Goal: Register for event/course

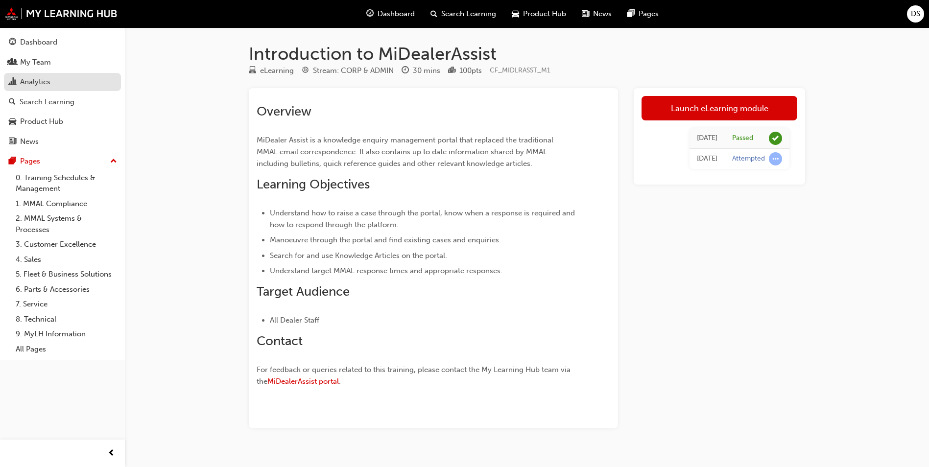
click at [35, 79] on div "Analytics" at bounding box center [35, 81] width 30 height 11
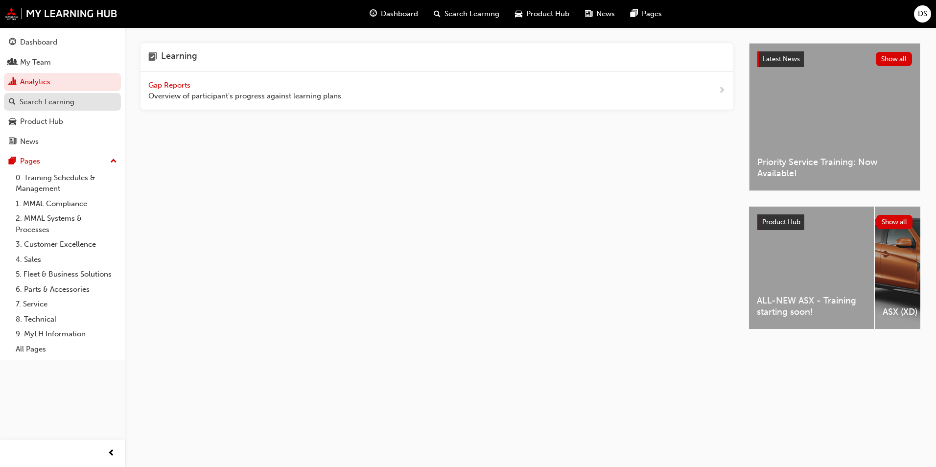
click at [75, 100] on div "Search Learning" at bounding box center [62, 102] width 107 height 12
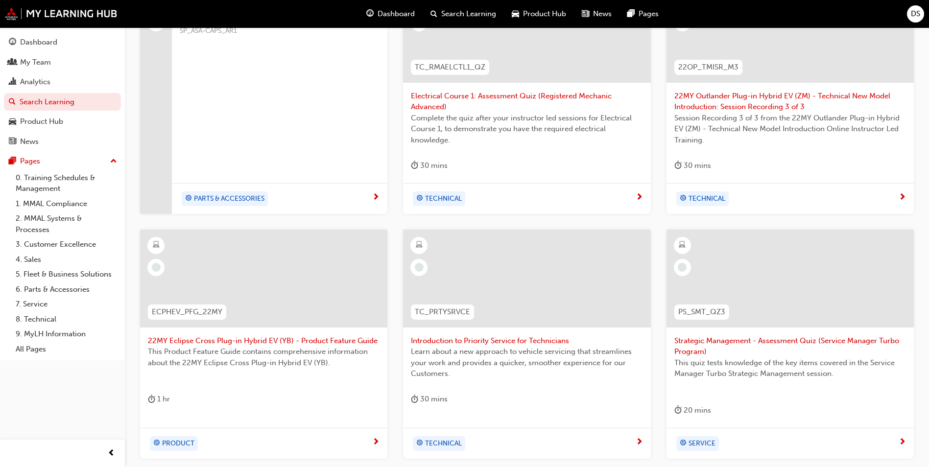
scroll to position [109, 0]
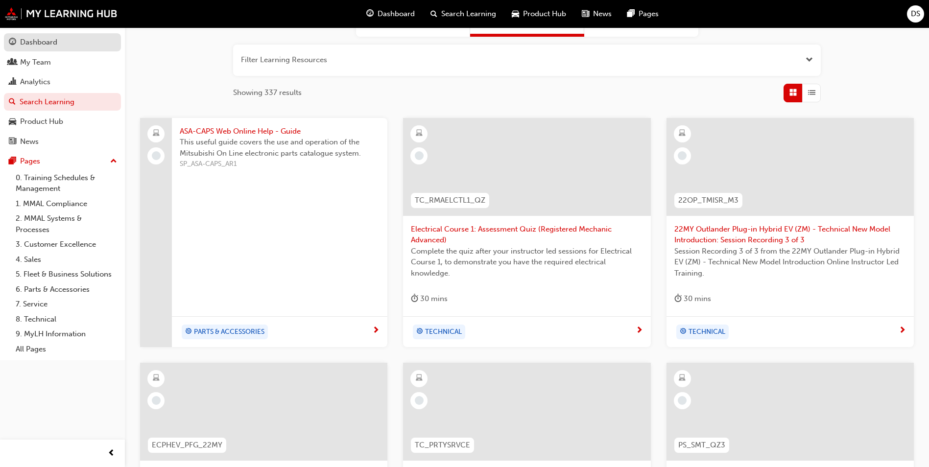
click at [38, 45] on div "Dashboard" at bounding box center [38, 42] width 37 height 11
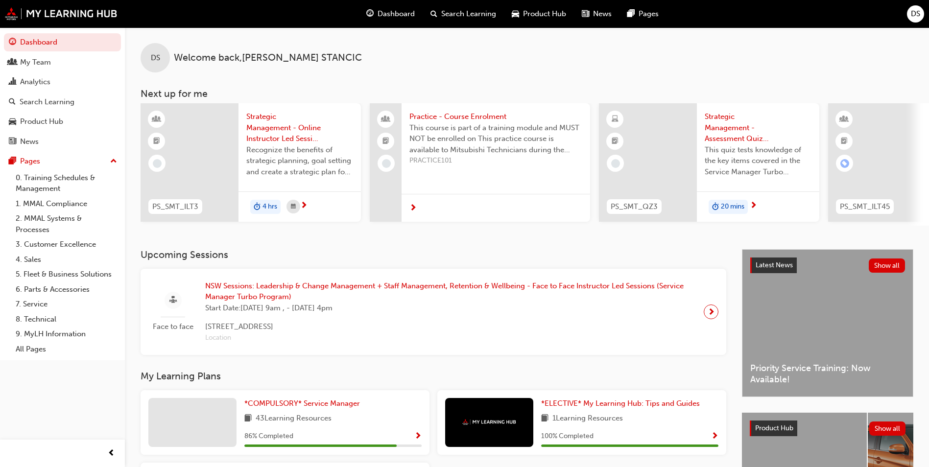
click at [282, 127] on span "Strategic Management - Online Instructor Led Session (Service Manager Turbo Pro…" at bounding box center [299, 127] width 107 height 33
click at [920, 10] on span "DS" at bounding box center [915, 13] width 9 height 11
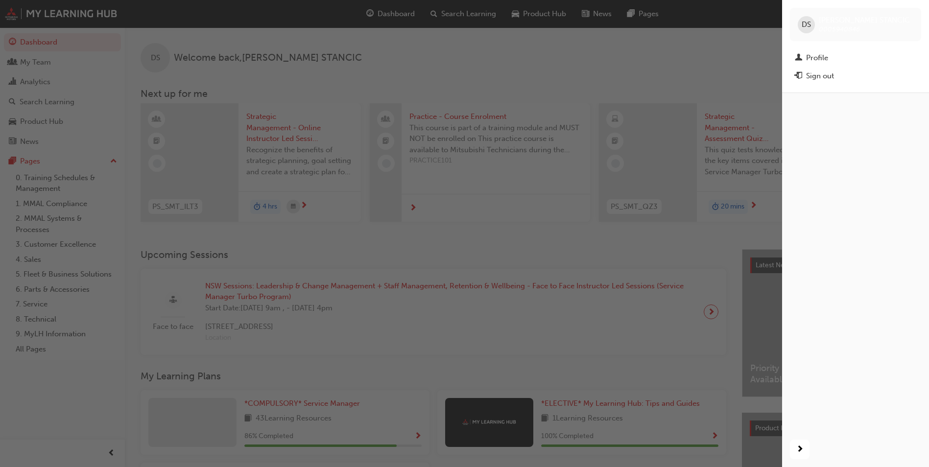
click at [702, 67] on div "button" at bounding box center [391, 233] width 782 height 467
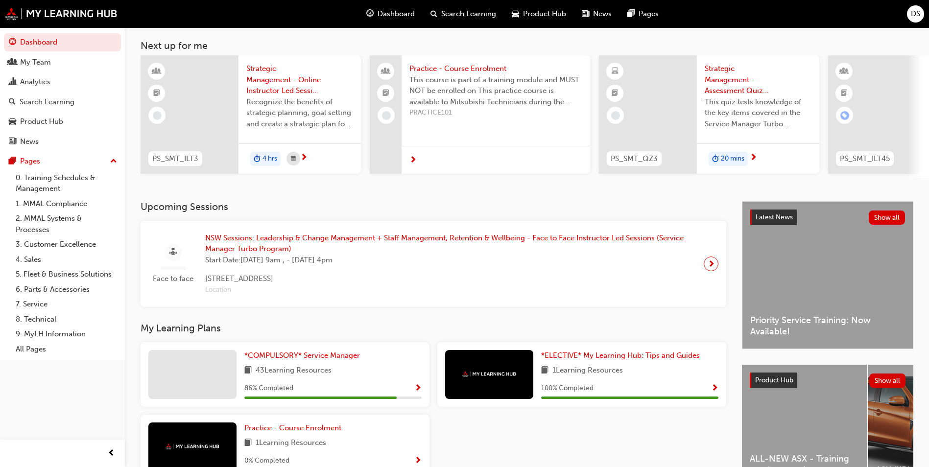
scroll to position [118, 0]
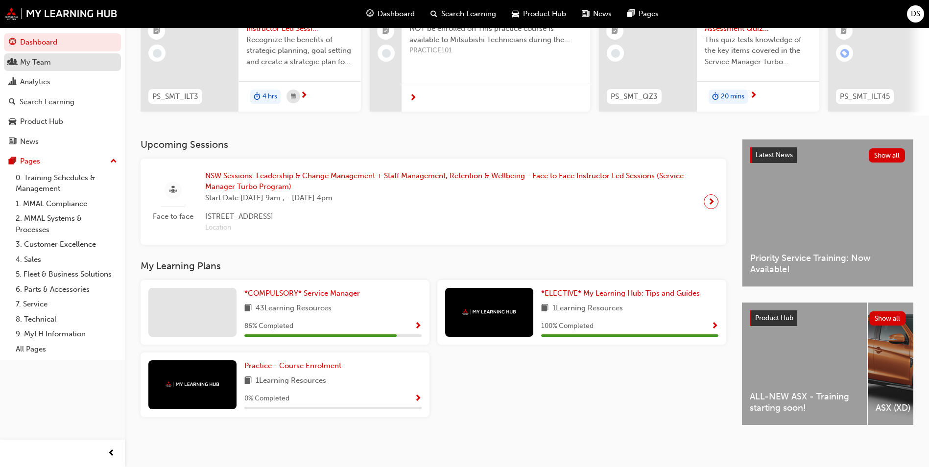
click at [43, 65] on div "My Team" at bounding box center [35, 62] width 31 height 11
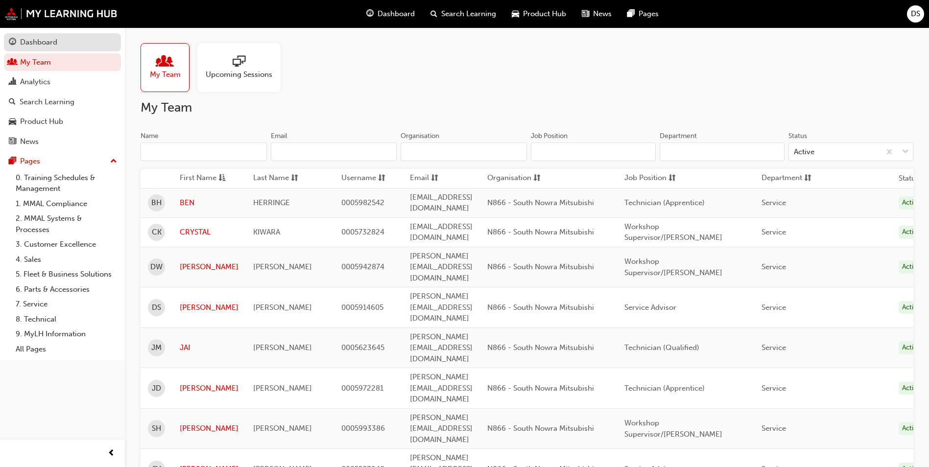
click at [41, 43] on div "Dashboard" at bounding box center [38, 42] width 37 height 11
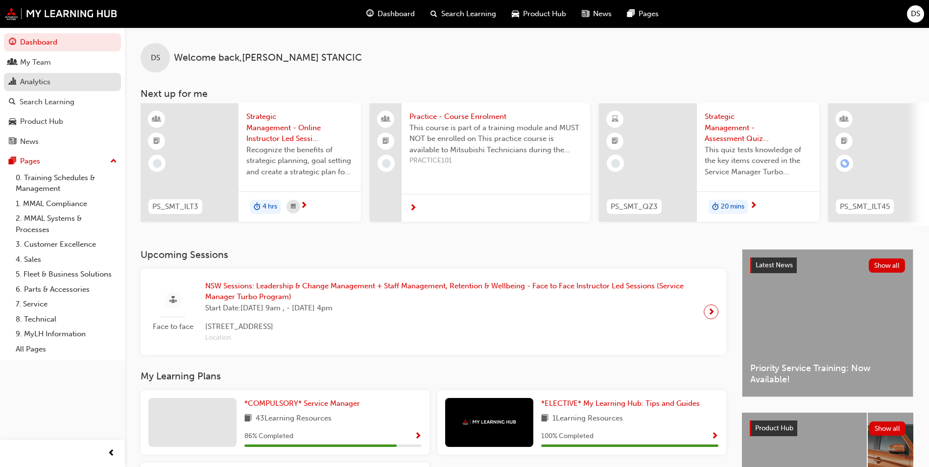
click at [37, 78] on div "Analytics" at bounding box center [35, 81] width 30 height 11
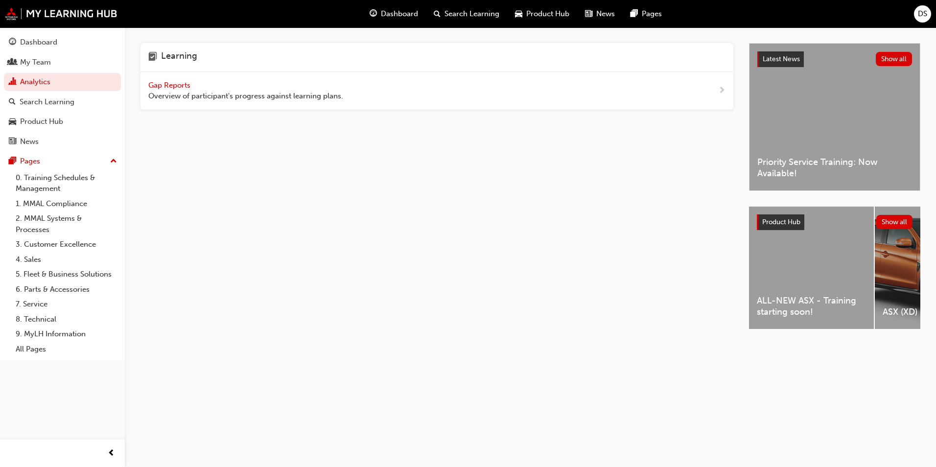
click at [181, 82] on span "Gap Reports" at bounding box center [170, 85] width 44 height 9
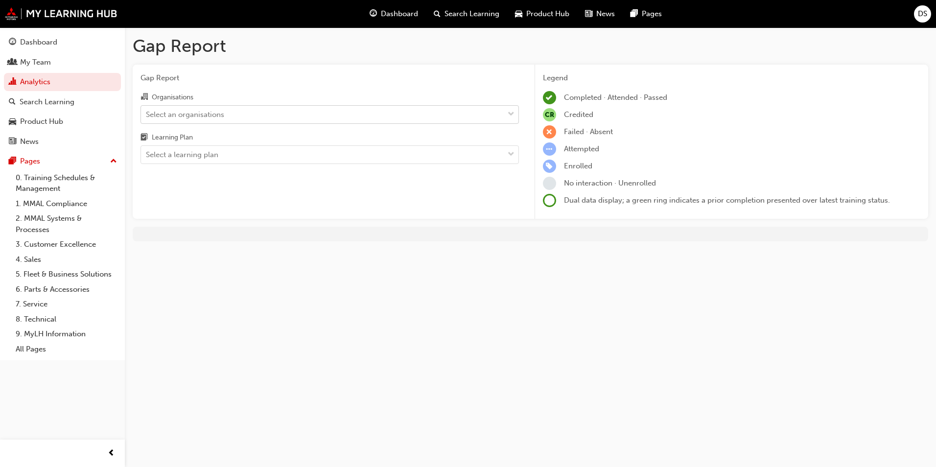
click at [184, 114] on div "Select an organisations" at bounding box center [185, 114] width 78 height 11
click at [147, 114] on input "Organisations Select an organisations" at bounding box center [146, 114] width 1 height 8
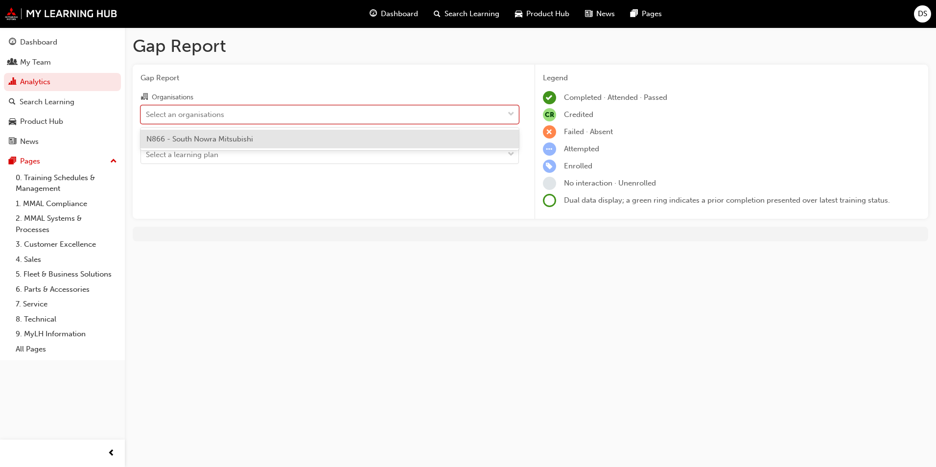
click at [189, 140] on span "N866 - South Nowra Mitsubishi" at bounding box center [199, 139] width 107 height 9
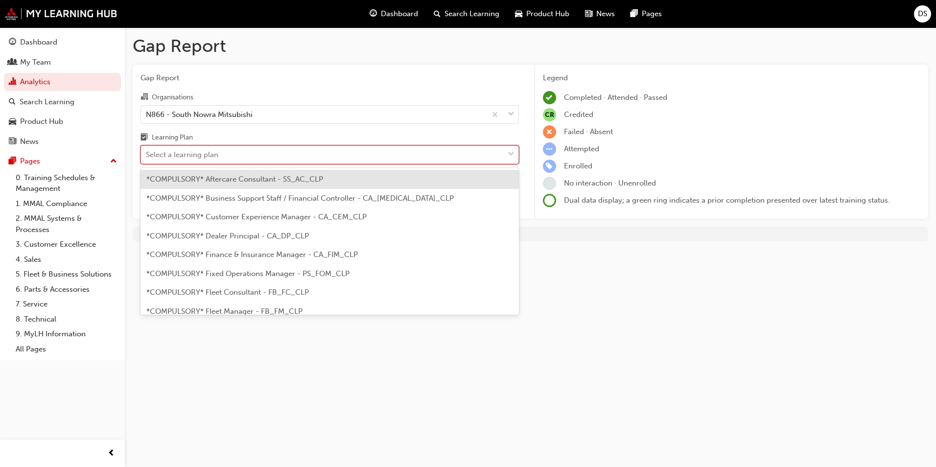
drag, startPoint x: 190, startPoint y: 148, endPoint x: 193, endPoint y: 153, distance: 5.5
click at [193, 153] on div "Select a learning plan" at bounding box center [322, 154] width 363 height 17
click at [147, 153] on input "Learning Plan option *COMPULSORY* Aftercare Consultant - SS_AC_CLP focused, 1 o…" at bounding box center [146, 154] width 1 height 8
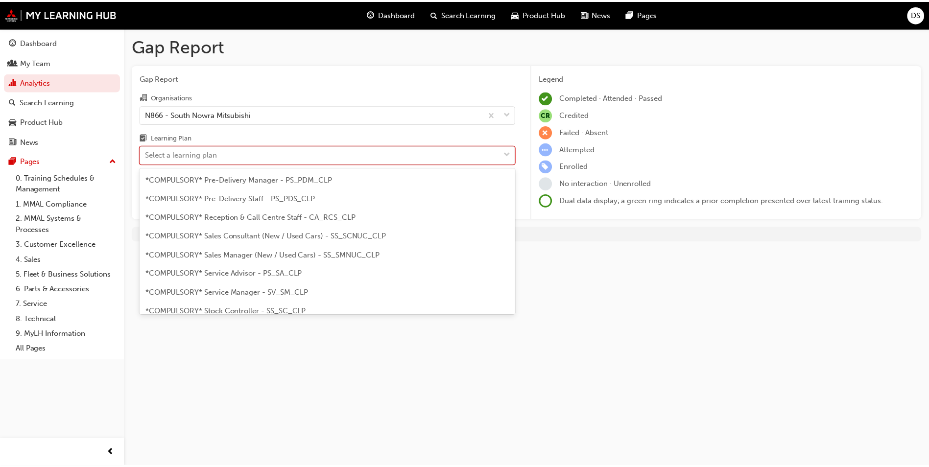
scroll to position [294, 0]
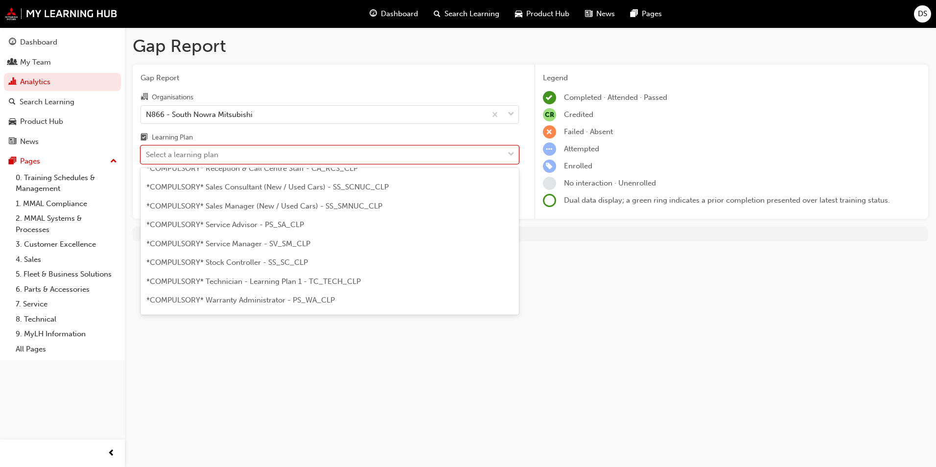
click at [294, 241] on span "*COMPULSORY* Service Manager - SV_SM_CLP" at bounding box center [228, 243] width 164 height 9
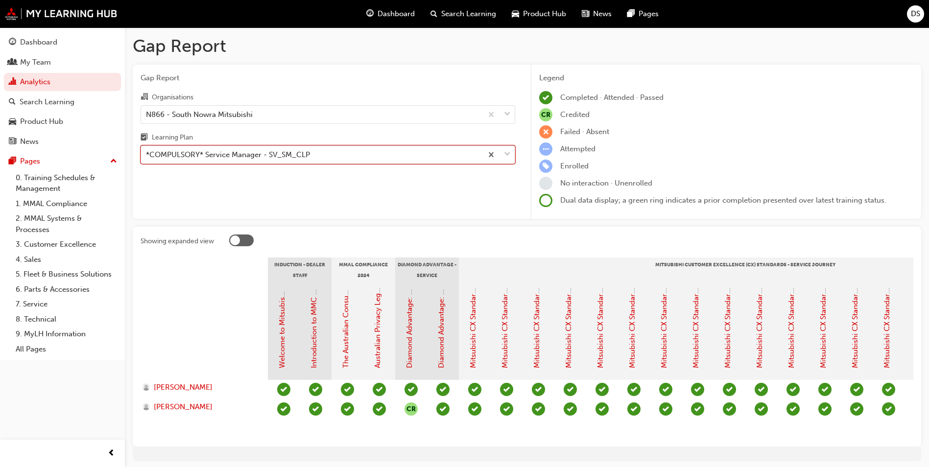
click at [316, 154] on div "*COMPULSORY* Service Manager - SV_SM_CLP" at bounding box center [311, 154] width 341 height 17
click at [147, 154] on input "Learning Plan option *COMPULSORY* Service Manager - SV_SM_CLP, selected. 0 resu…" at bounding box center [146, 154] width 1 height 8
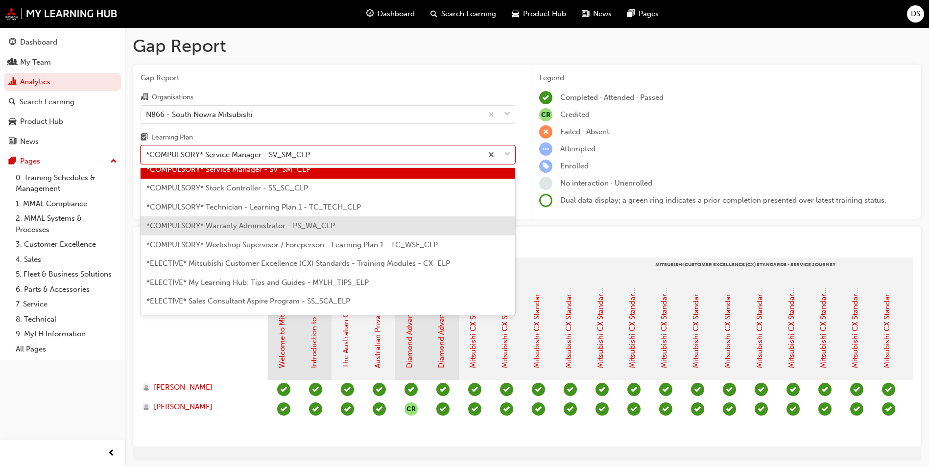
scroll to position [386, 0]
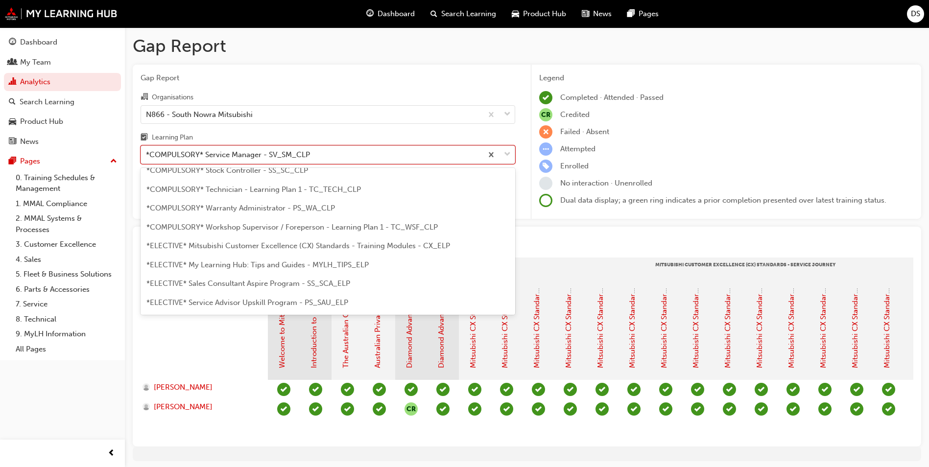
click at [323, 187] on span "*COMPULSORY* Technician - Learning Plan 1 - TC_TECH_CLP" at bounding box center [253, 189] width 214 height 9
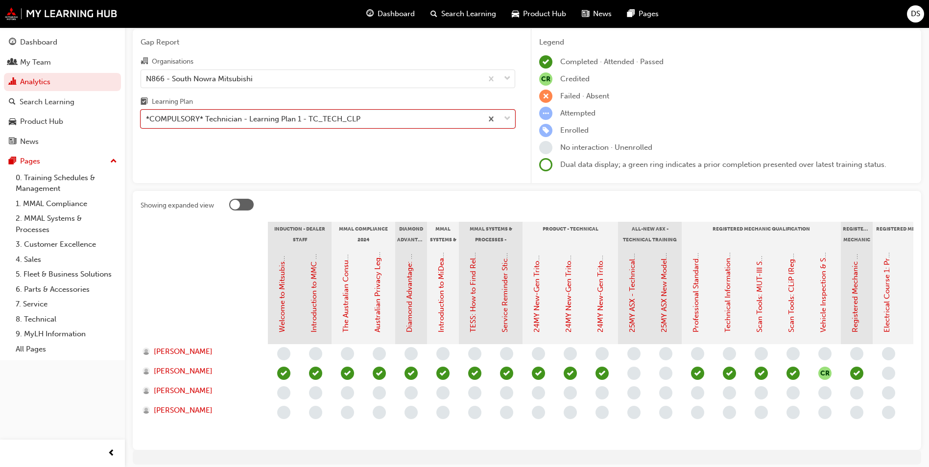
scroll to position [81, 0]
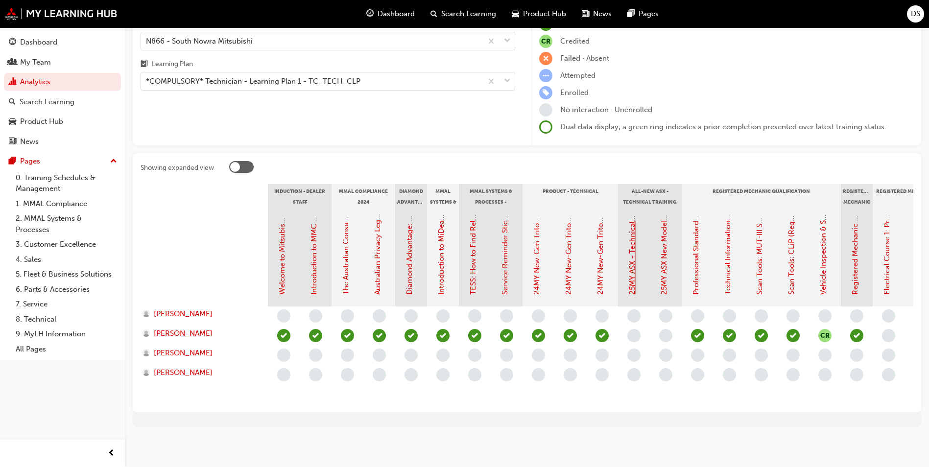
click at [634, 265] on link "25MY ASX - Technical and Service Introduction" at bounding box center [632, 215] width 9 height 159
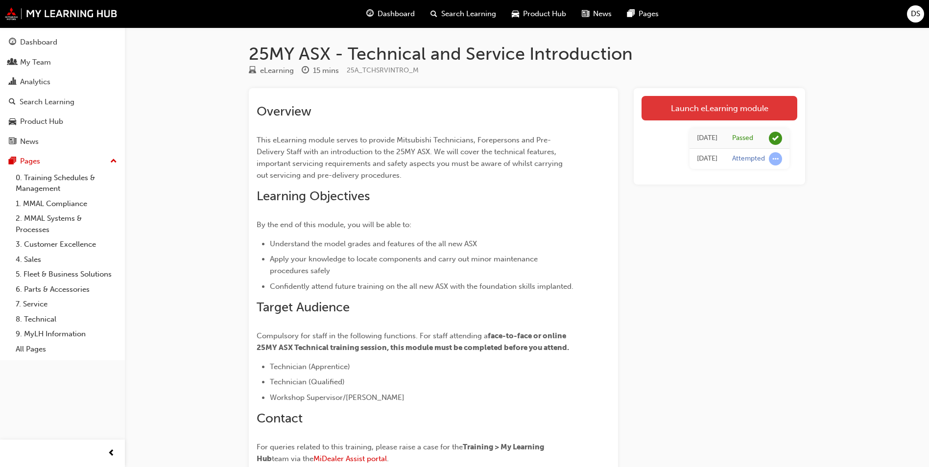
click at [712, 107] on link "Launch eLearning module" at bounding box center [719, 108] width 156 height 24
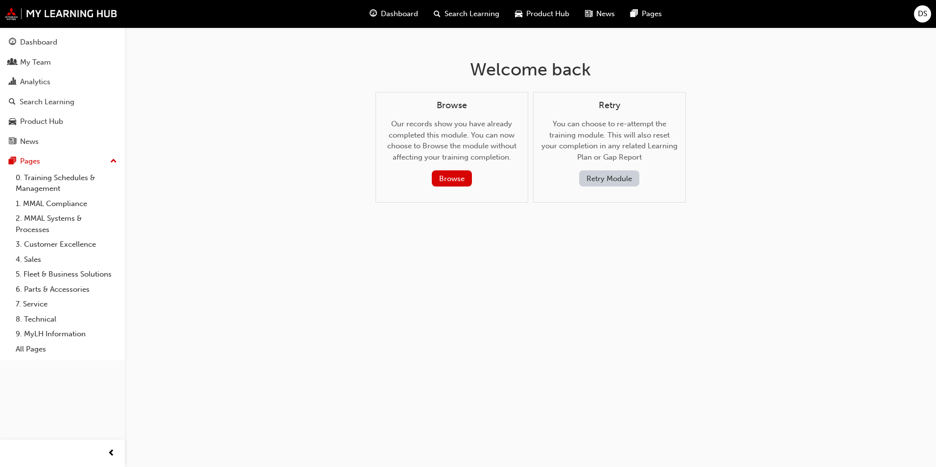
click at [209, 90] on div "Welcome back Browse Our records show you have already completed this module. Yo…" at bounding box center [468, 233] width 936 height 467
click at [47, 102] on div "Search Learning" at bounding box center [47, 101] width 55 height 11
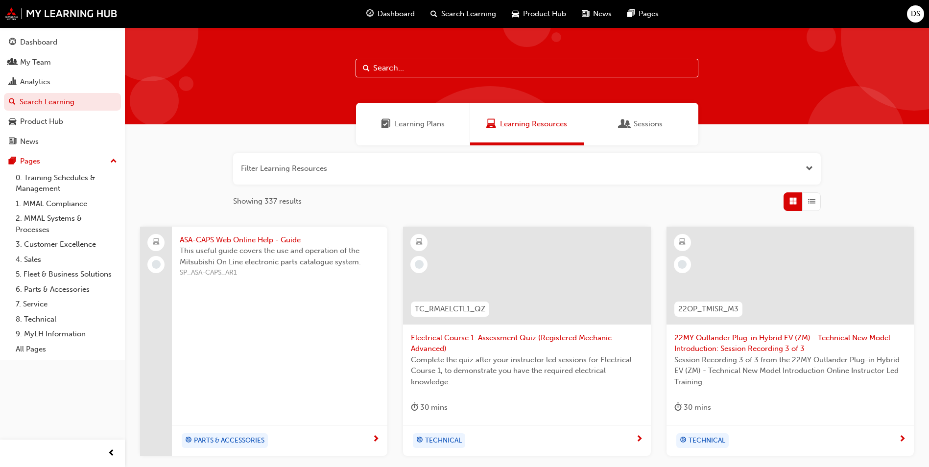
click at [386, 63] on input "text" at bounding box center [526, 68] width 343 height 19
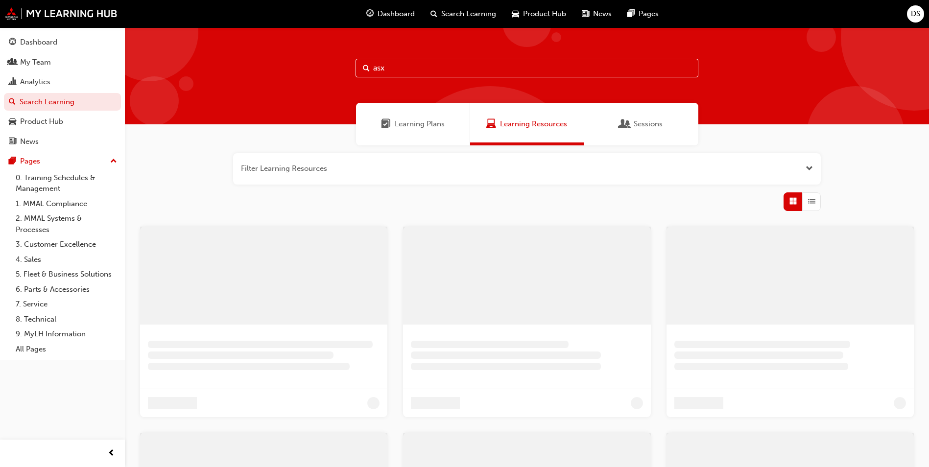
type input "asx"
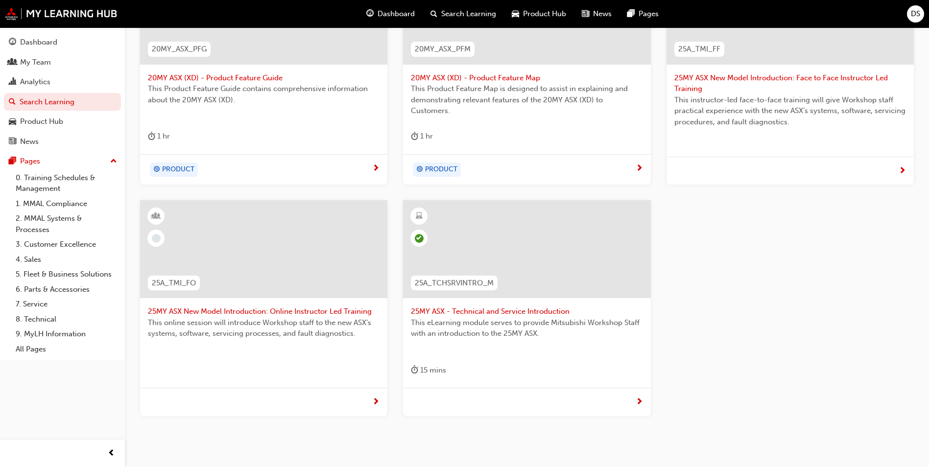
scroll to position [294, 0]
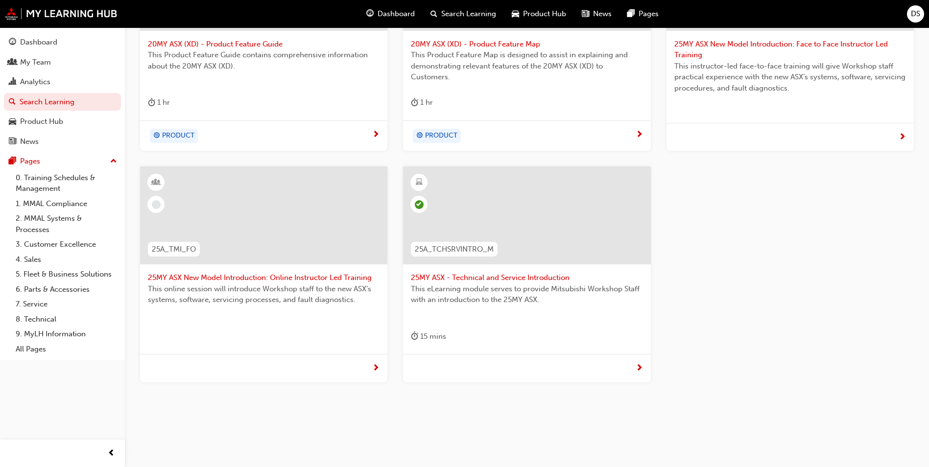
click at [253, 277] on span "25MY ASX New Model Introduction: Online Instructor Led Training" at bounding box center [264, 277] width 232 height 11
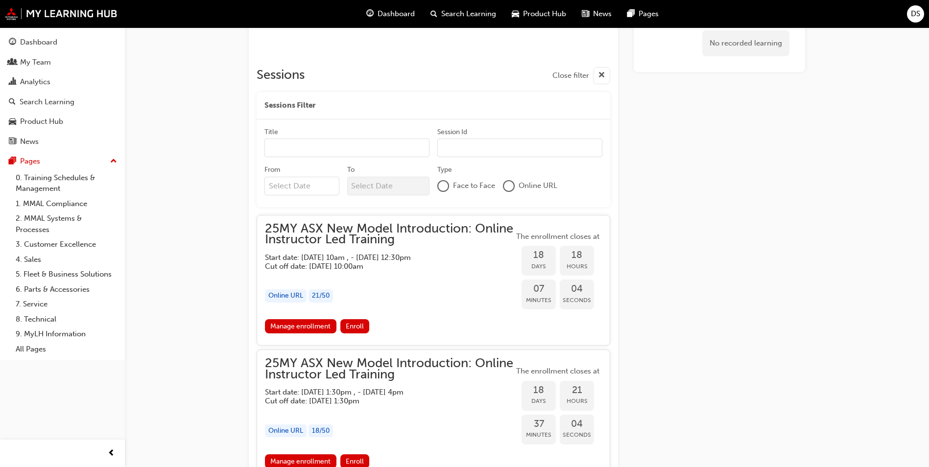
scroll to position [532, 0]
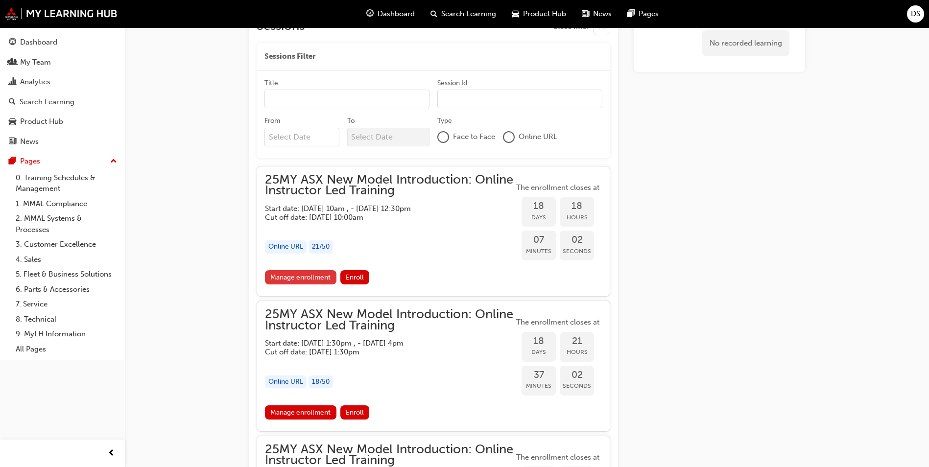
click at [310, 275] on link "Manage enrollment" at bounding box center [300, 277] width 71 height 14
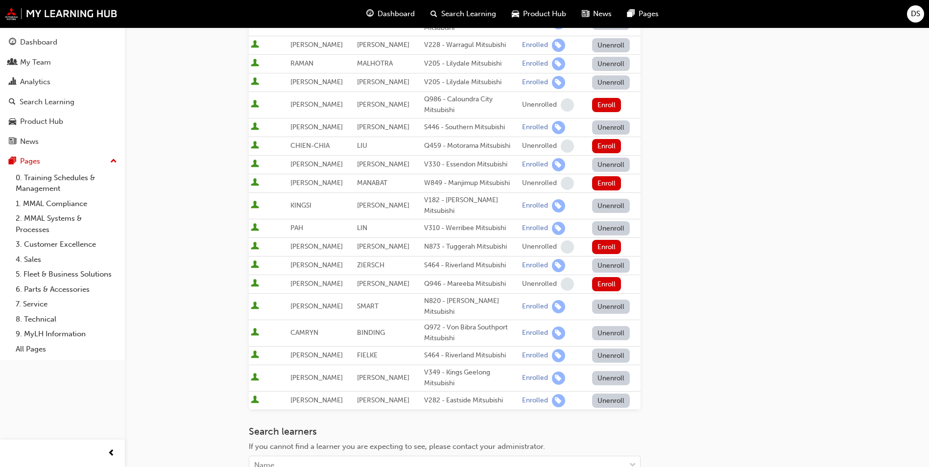
scroll to position [522, 0]
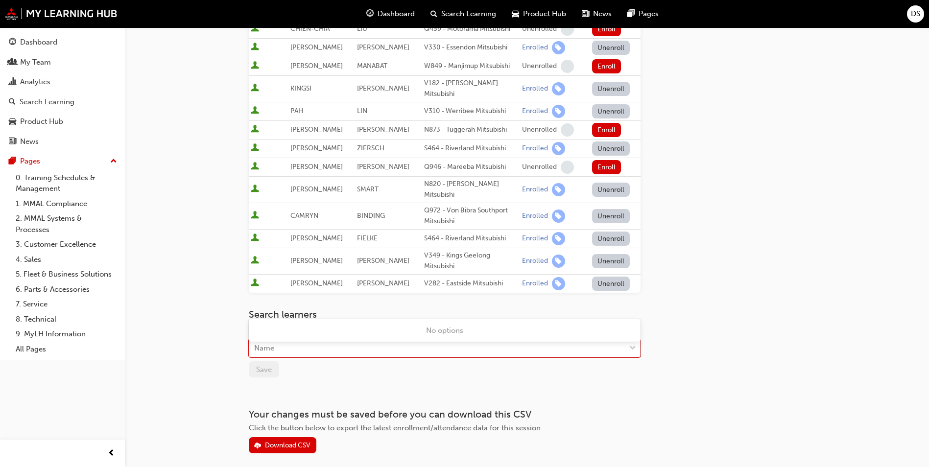
click at [308, 340] on div "Name" at bounding box center [437, 348] width 376 height 17
click at [600, 329] on div "No options" at bounding box center [445, 330] width 392 height 19
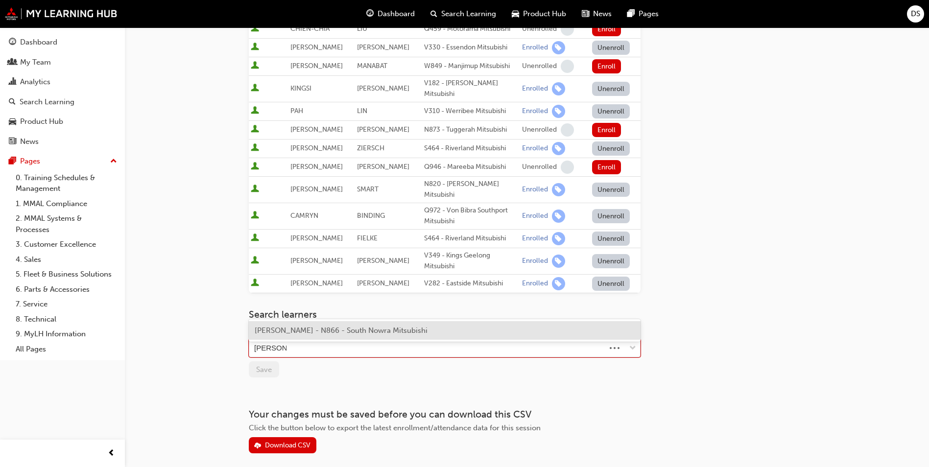
type input "jesse dunn"
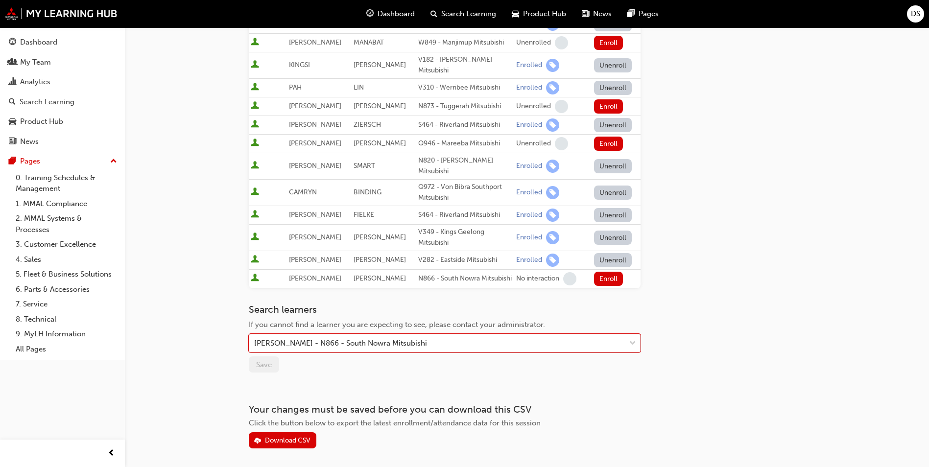
scroll to position [548, 0]
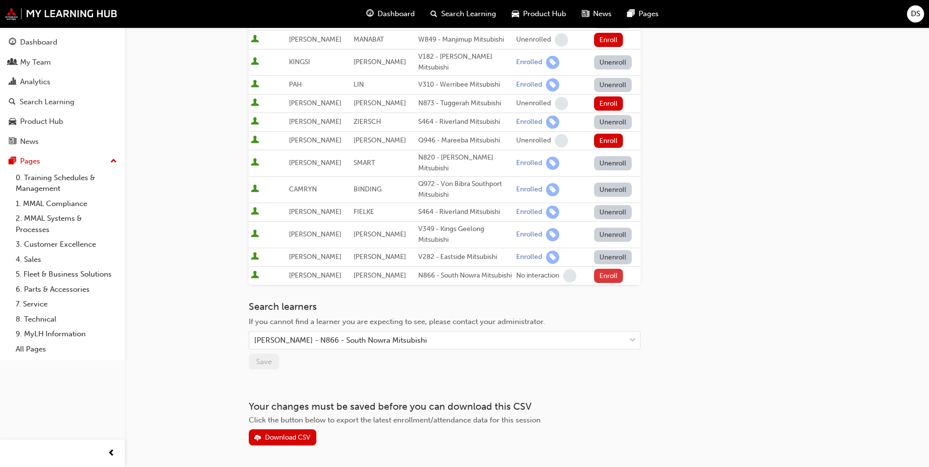
click at [601, 269] on button "Enroll" at bounding box center [608, 276] width 29 height 14
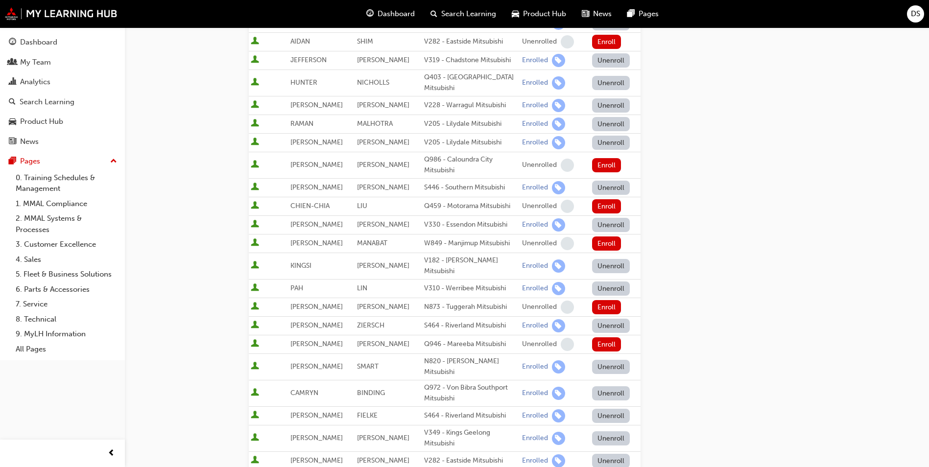
scroll to position [499, 0]
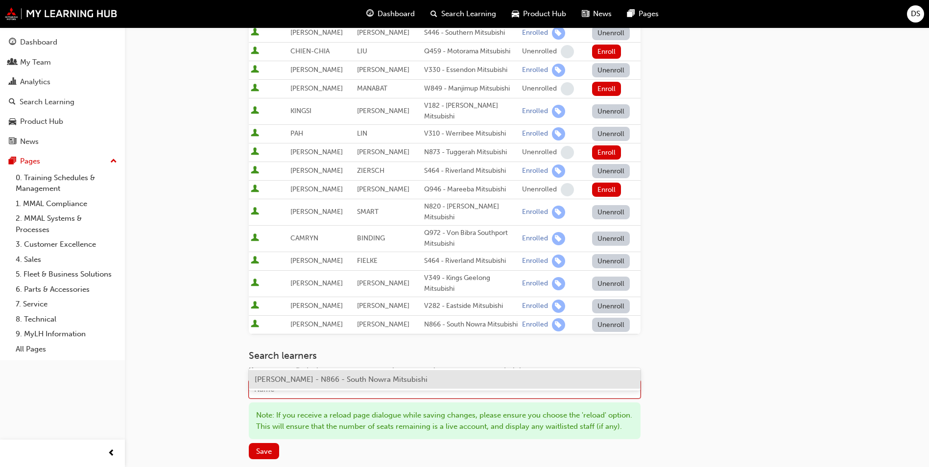
click at [375, 381] on div "Name" at bounding box center [437, 389] width 376 height 17
type input "b"
type input "jai mac"
click at [383, 380] on span "JAI MACINTYRE - N866 - South Nowra Mitsubishi" at bounding box center [341, 379] width 173 height 9
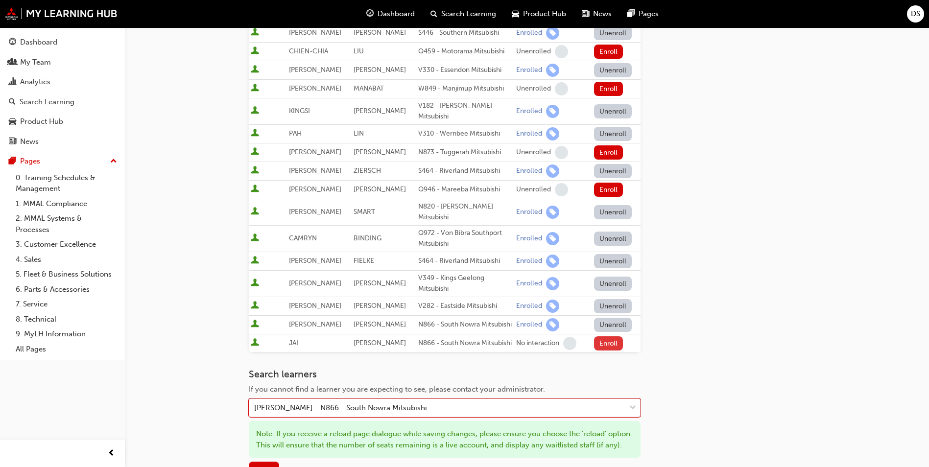
click at [603, 336] on button "Enroll" at bounding box center [608, 343] width 29 height 14
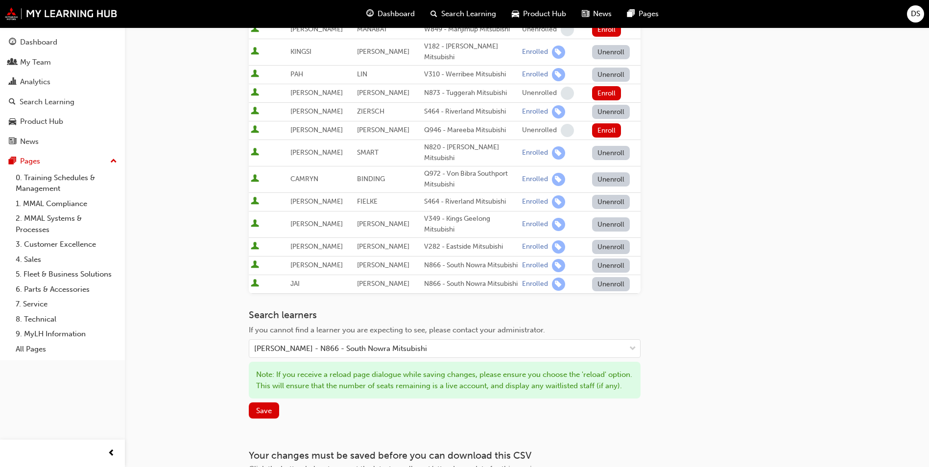
scroll to position [626, 0]
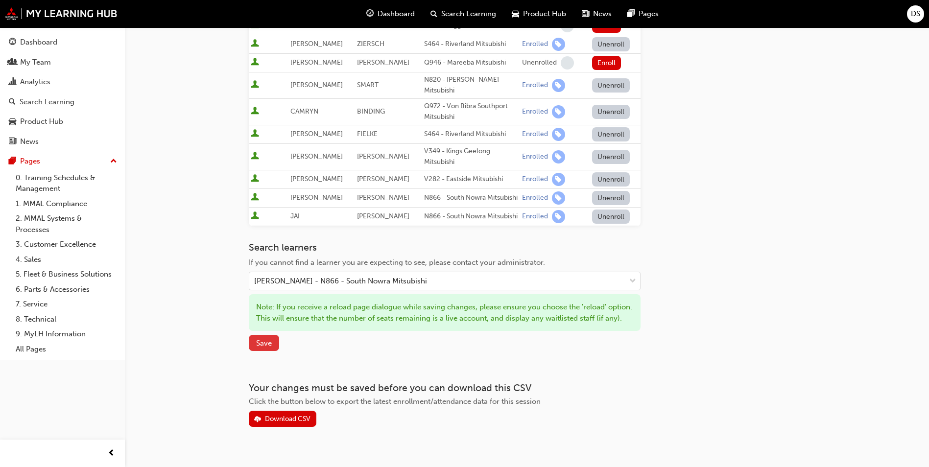
click at [258, 339] on span "Save" at bounding box center [264, 343] width 16 height 9
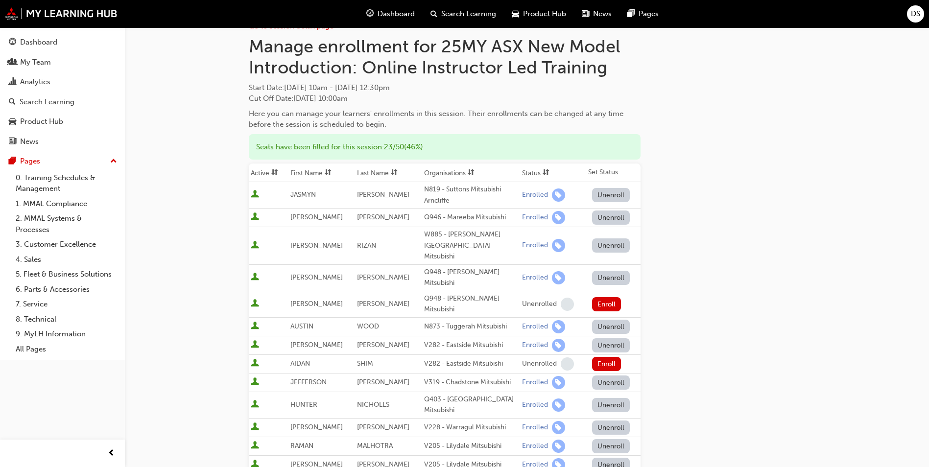
scroll to position [0, 0]
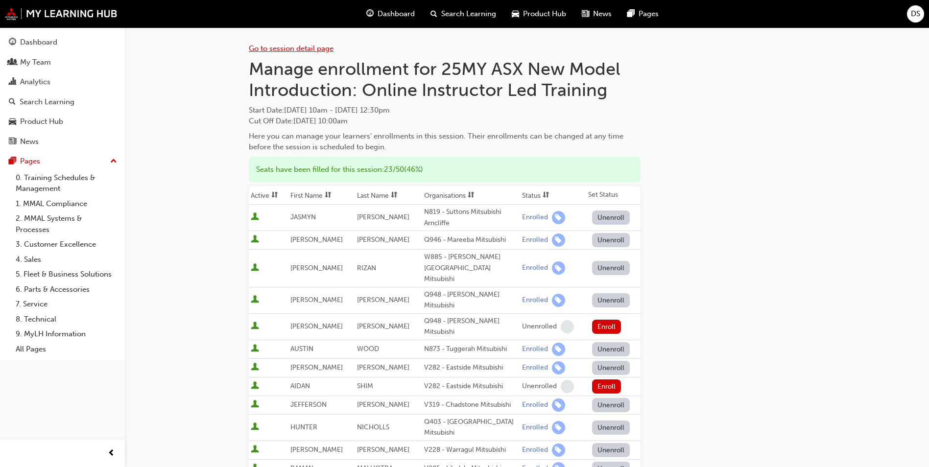
click at [288, 48] on link "Go to session detail page" at bounding box center [291, 48] width 85 height 9
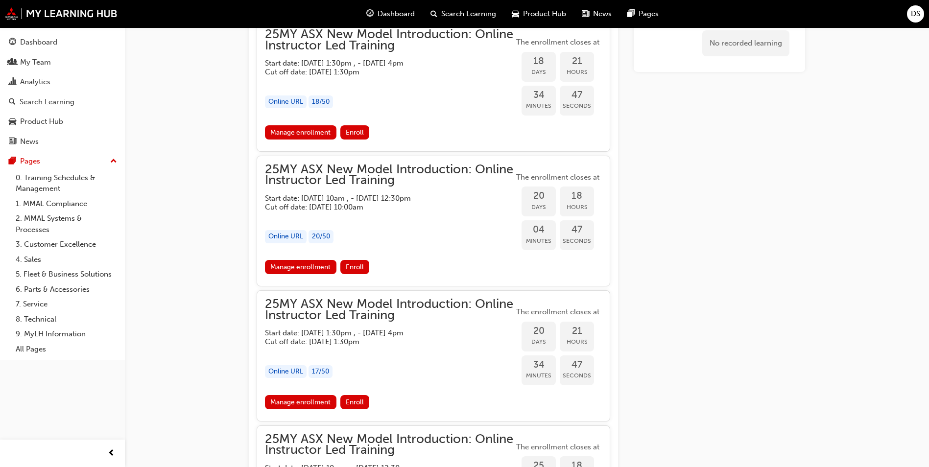
scroll to position [825, 0]
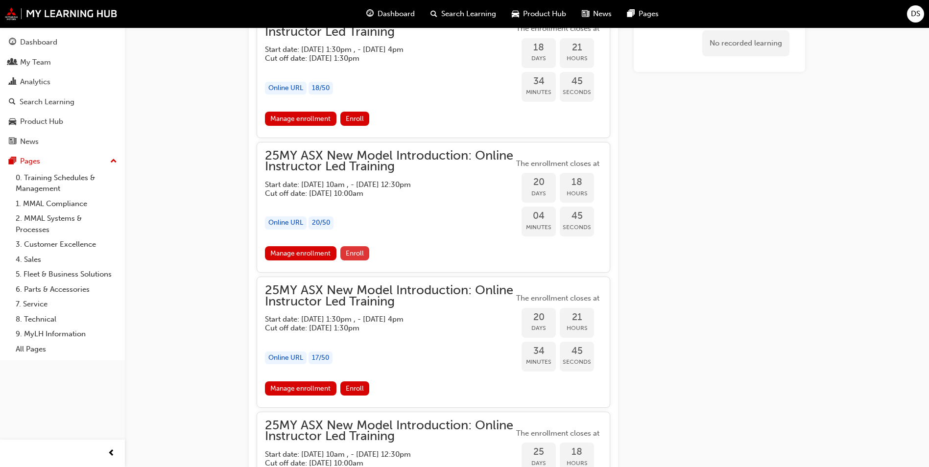
click at [352, 256] on span "Enroll" at bounding box center [355, 253] width 18 height 8
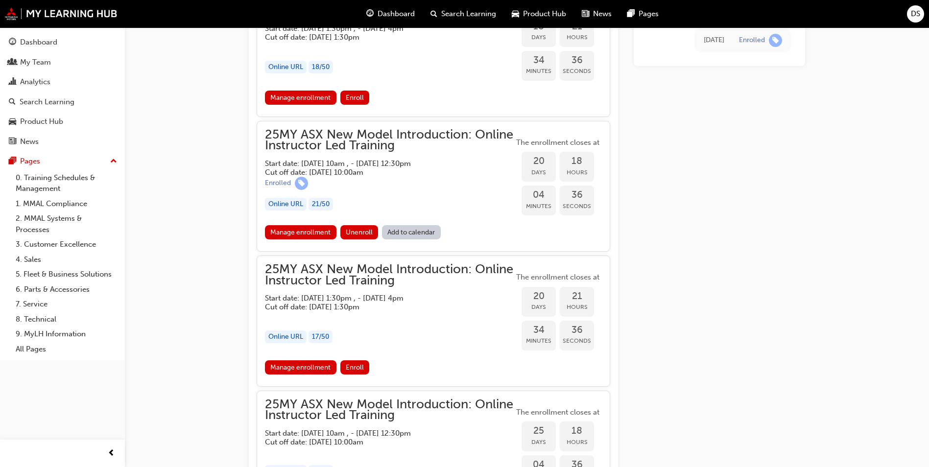
scroll to position [847, 0]
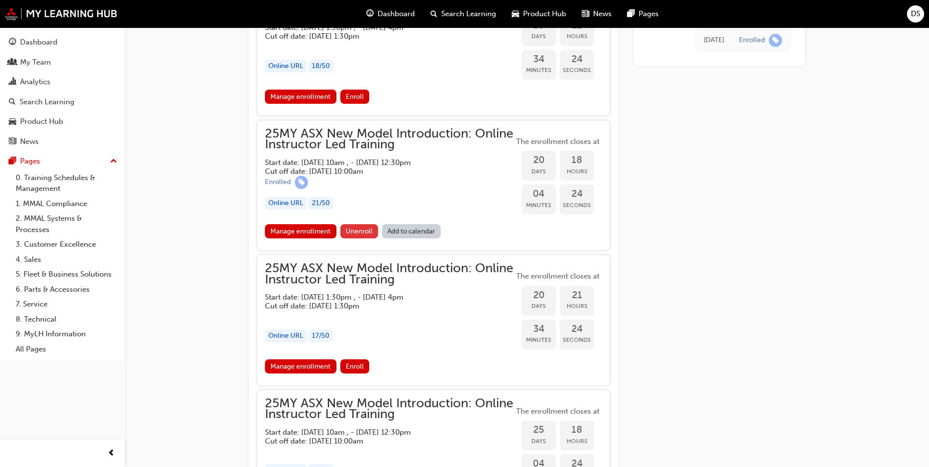
click at [355, 228] on span "Unenroll" at bounding box center [359, 231] width 27 height 8
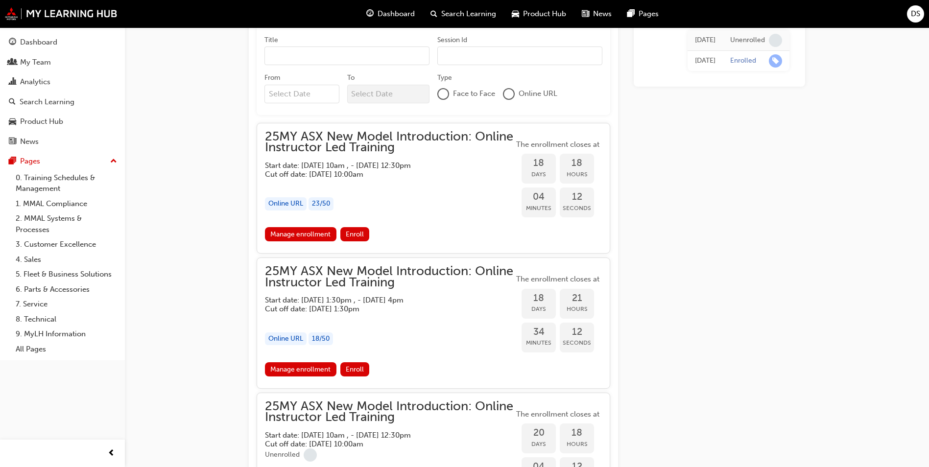
scroll to position [554, 0]
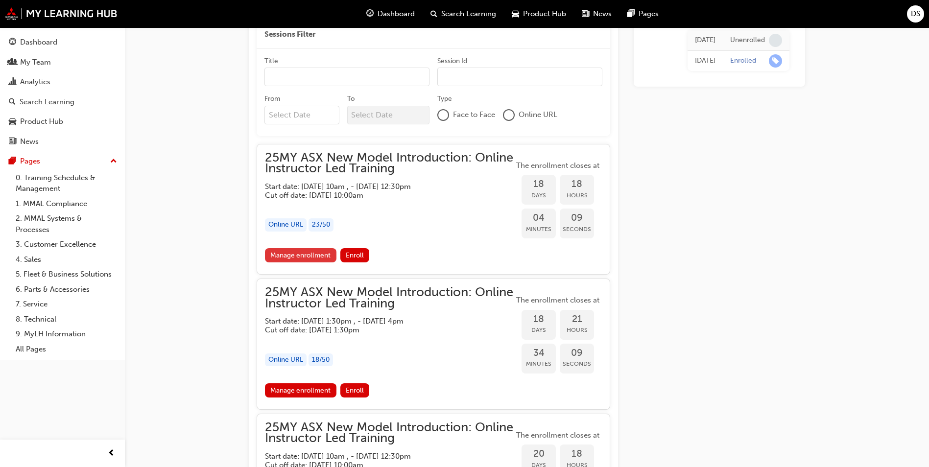
click at [299, 253] on link "Manage enrollment" at bounding box center [300, 255] width 71 height 14
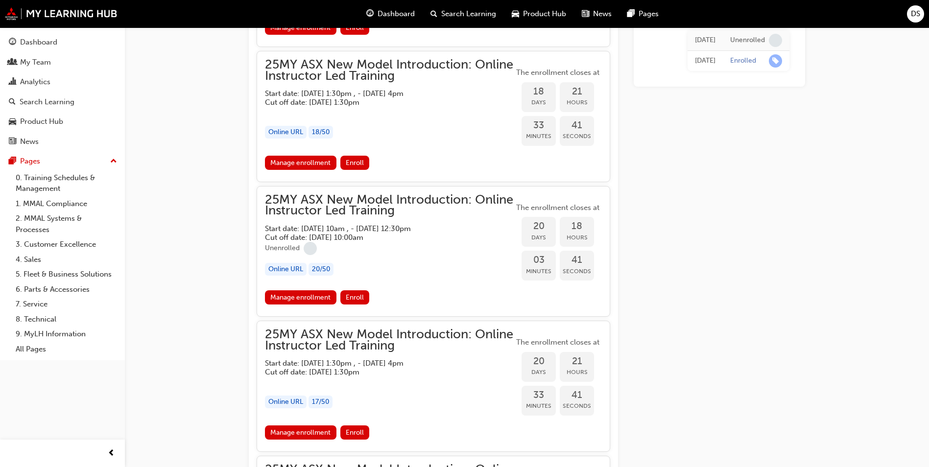
scroll to position [798, 0]
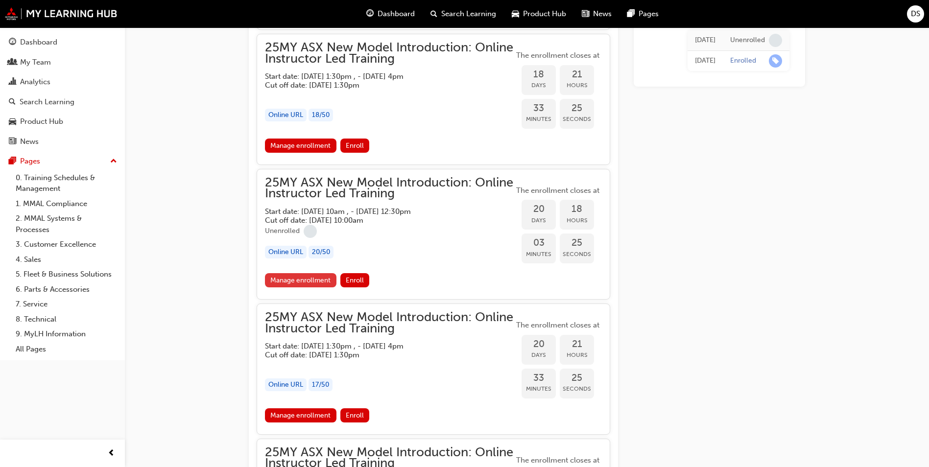
click at [290, 279] on link "Manage enrollment" at bounding box center [300, 280] width 71 height 14
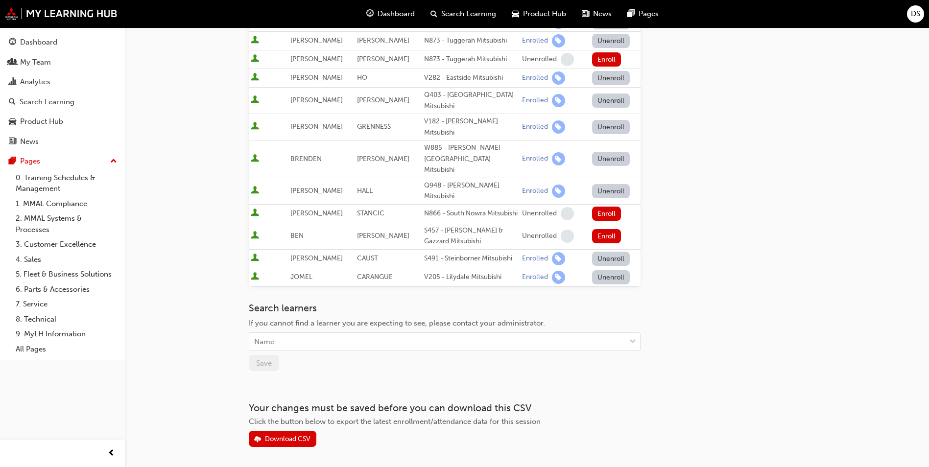
scroll to position [429, 0]
click at [621, 332] on div "Name" at bounding box center [437, 340] width 376 height 17
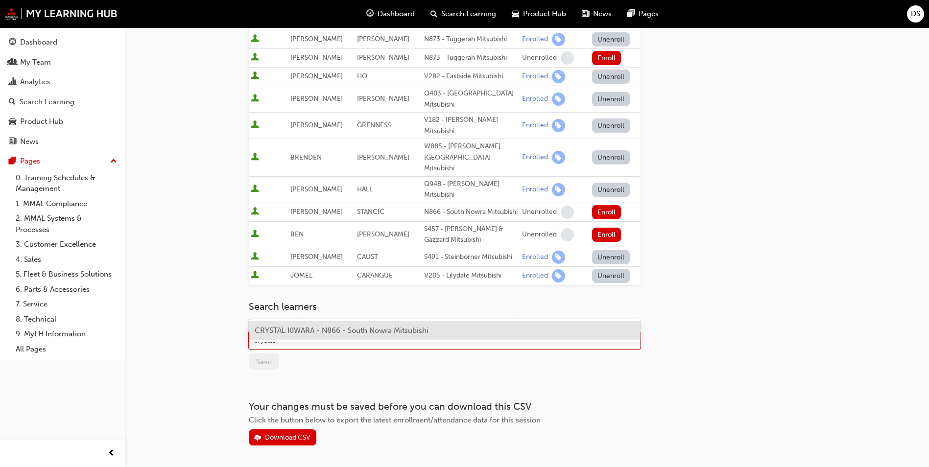
type input "crystal"
click at [361, 331] on span "CRYSTAL KIWARA - N866 - South Nowra Mitsubishi" at bounding box center [342, 330] width 174 height 9
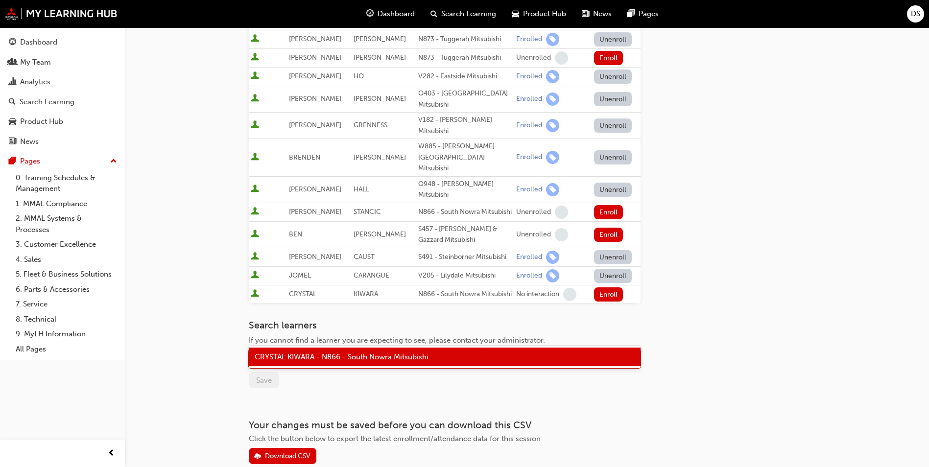
click at [625, 351] on div "CRYSTAL KIWARA - N866 - South Nowra Mitsubishi" at bounding box center [437, 359] width 376 height 17
click at [609, 360] on div "CRYSTAL KIWARA - N866 - South Nowra Mitsubishi" at bounding box center [445, 357] width 392 height 19
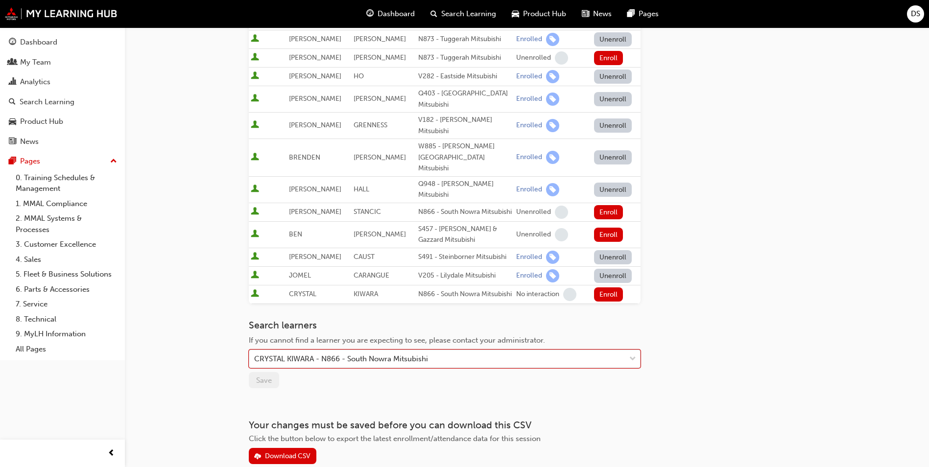
click at [255, 351] on div "CRYSTAL KIWARA - N866 - South Nowra Mitsubishi" at bounding box center [437, 359] width 376 height 17
type input "ben"
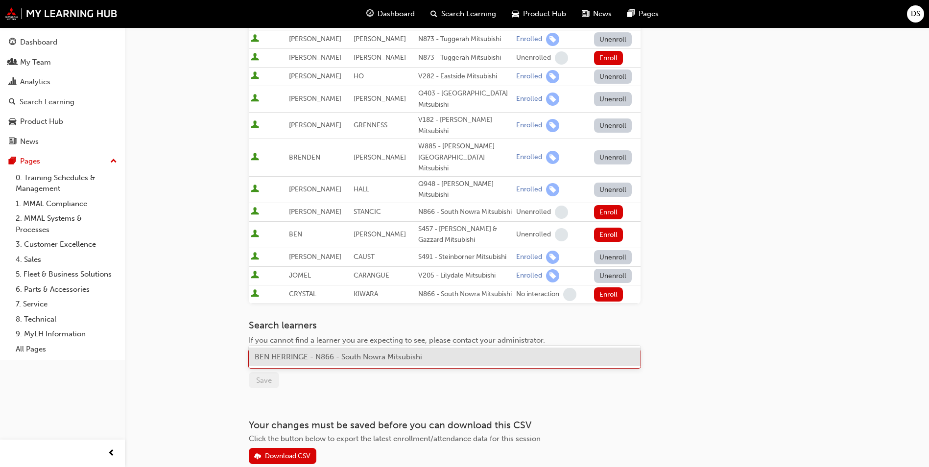
click at [321, 356] on span "BEN HERRINGE - N866 - South Nowra Mitsubishi" at bounding box center [338, 356] width 167 height 9
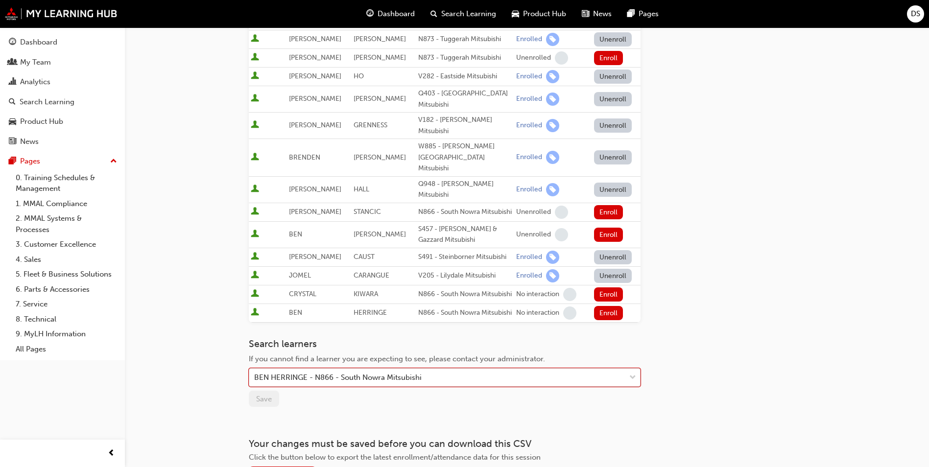
click at [256, 372] on div "BEN HERRINGE - N866 - South Nowra Mitsubishi" at bounding box center [337, 377] width 167 height 11
type input "[PERSON_NAME]"
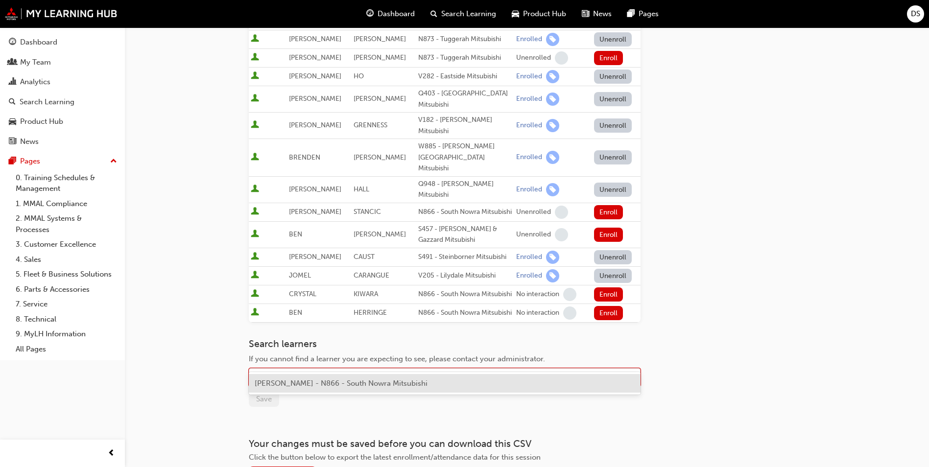
click at [287, 382] on span "[PERSON_NAME] - N866 - South Nowra Mitsubishi" at bounding box center [341, 383] width 173 height 9
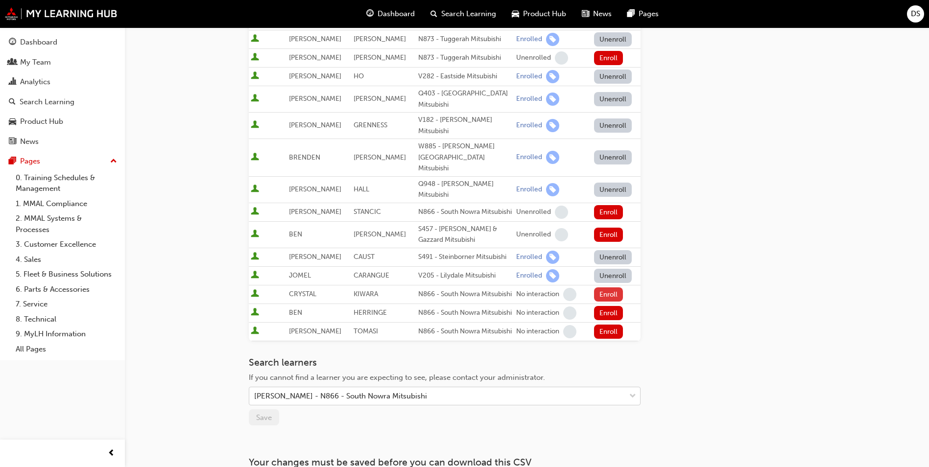
click at [596, 287] on button "Enroll" at bounding box center [608, 294] width 29 height 14
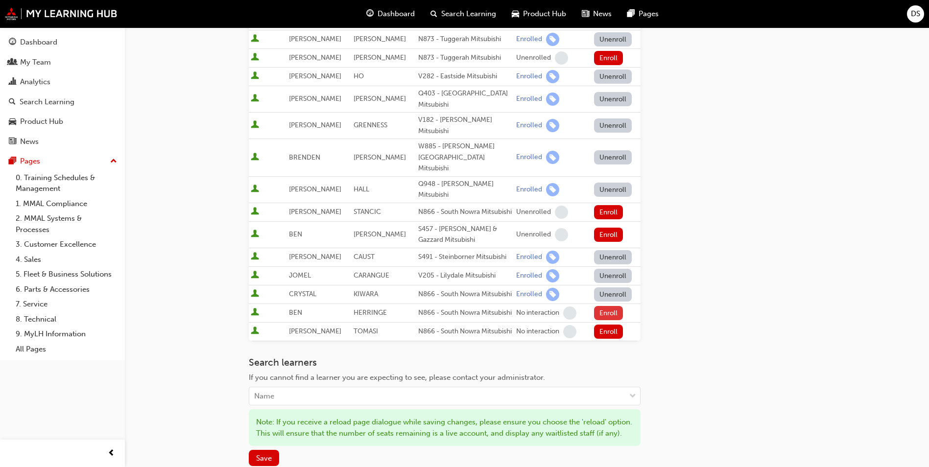
click at [601, 306] on button "Enroll" at bounding box center [608, 313] width 29 height 14
click at [603, 325] on button "Enroll" at bounding box center [608, 332] width 29 height 14
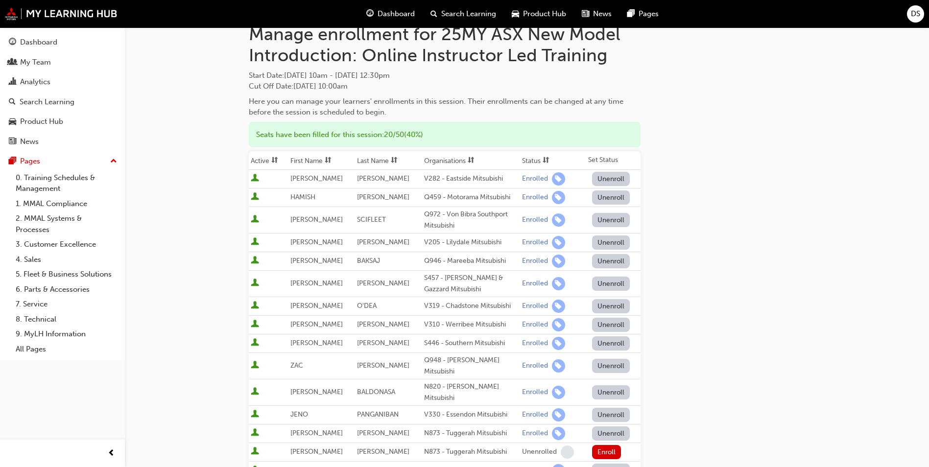
scroll to position [0, 0]
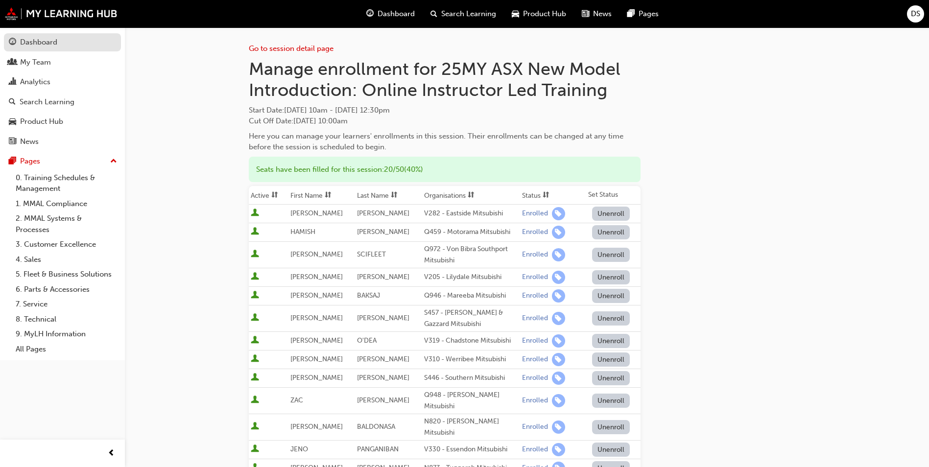
click at [41, 42] on div "Dashboard" at bounding box center [38, 42] width 37 height 11
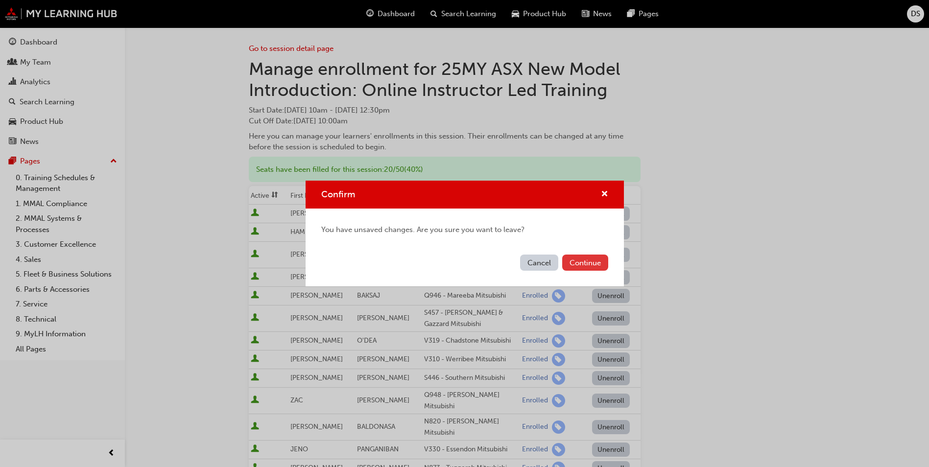
click at [581, 261] on button "Continue" at bounding box center [585, 263] width 46 height 16
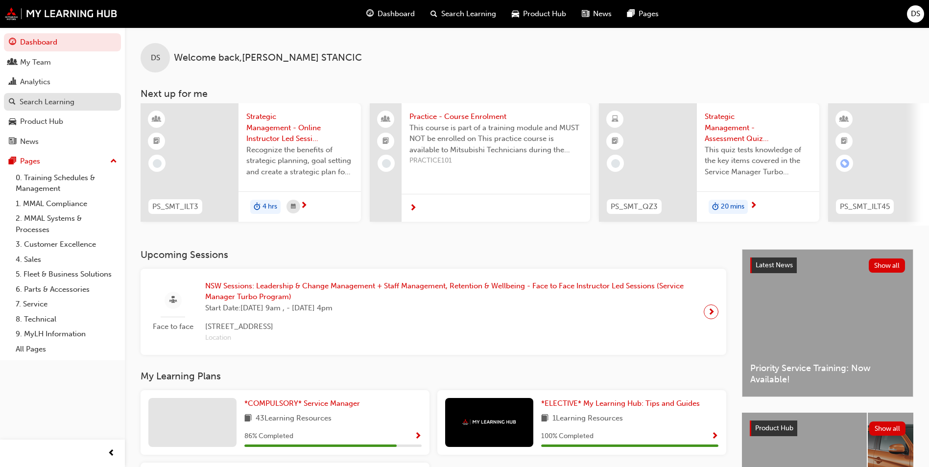
click at [57, 101] on div "Search Learning" at bounding box center [47, 101] width 55 height 11
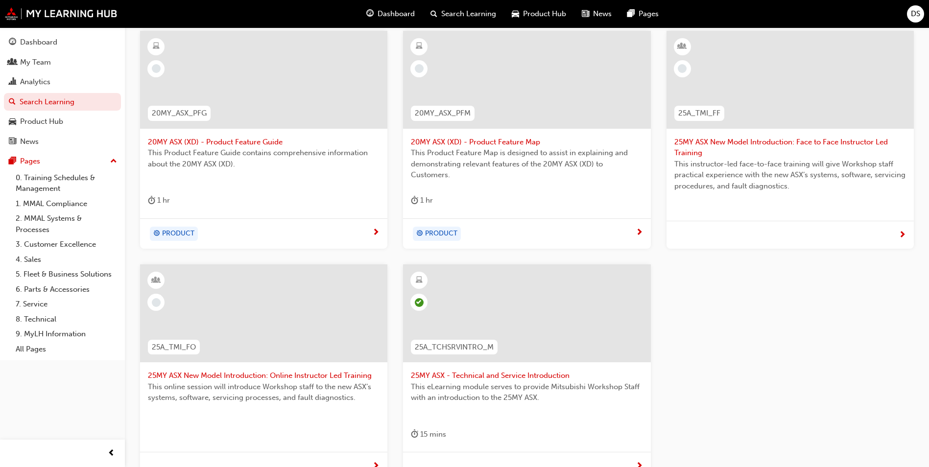
scroll to position [245, 0]
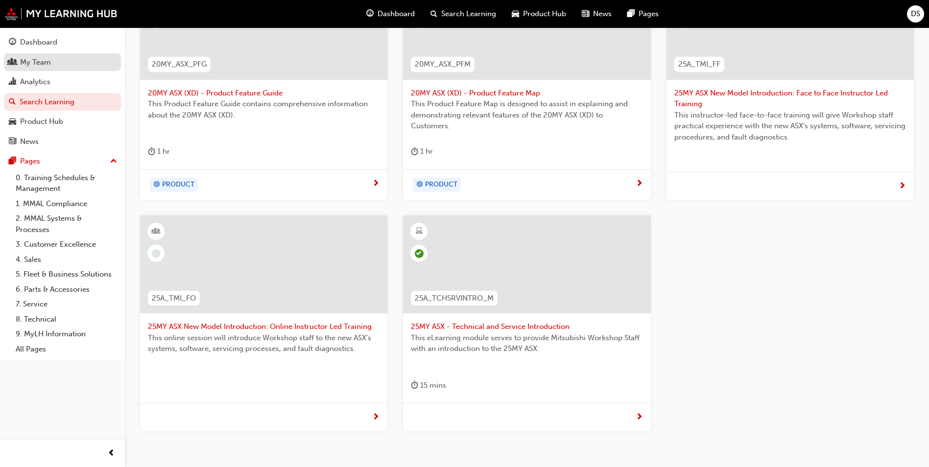
click at [55, 65] on div "My Team" at bounding box center [62, 62] width 107 height 12
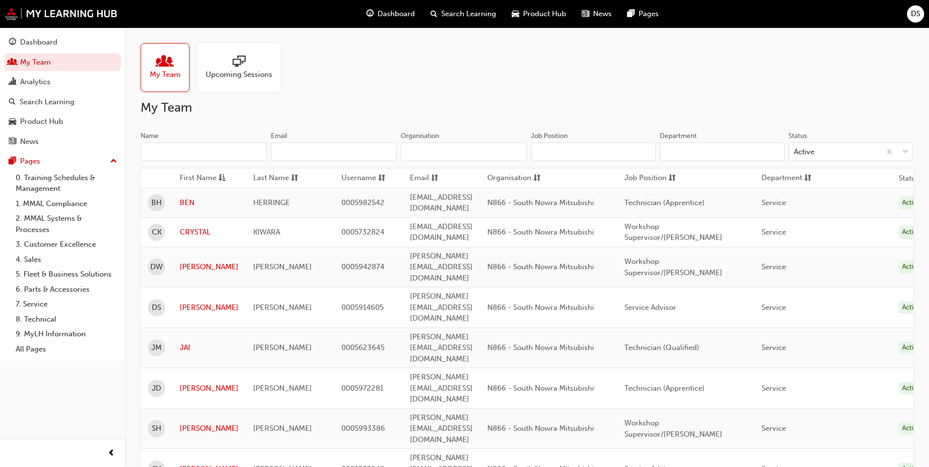
click at [254, 70] on span "Upcoming Sessions" at bounding box center [239, 74] width 67 height 11
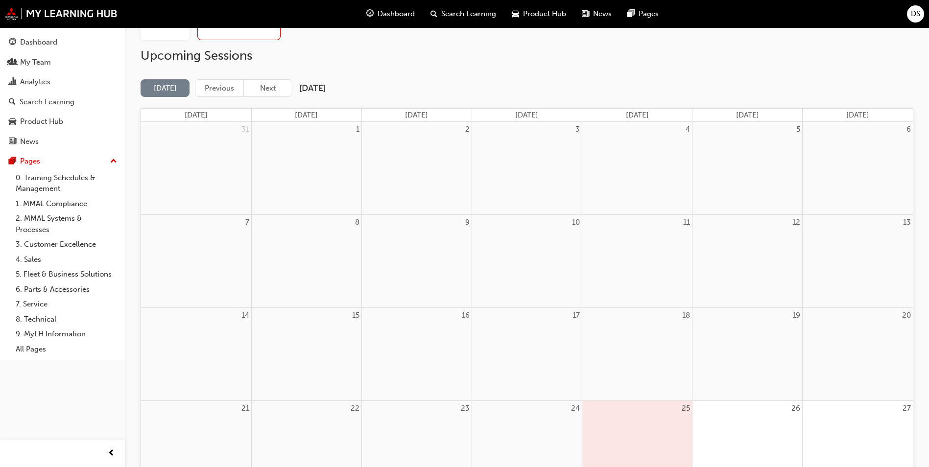
scroll to position [49, 0]
click at [274, 92] on button "Next" at bounding box center [267, 91] width 49 height 18
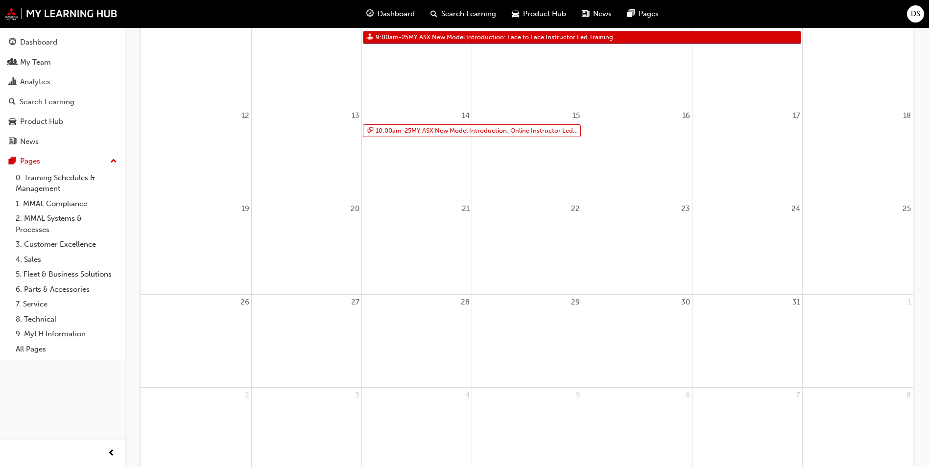
scroll to position [117, 0]
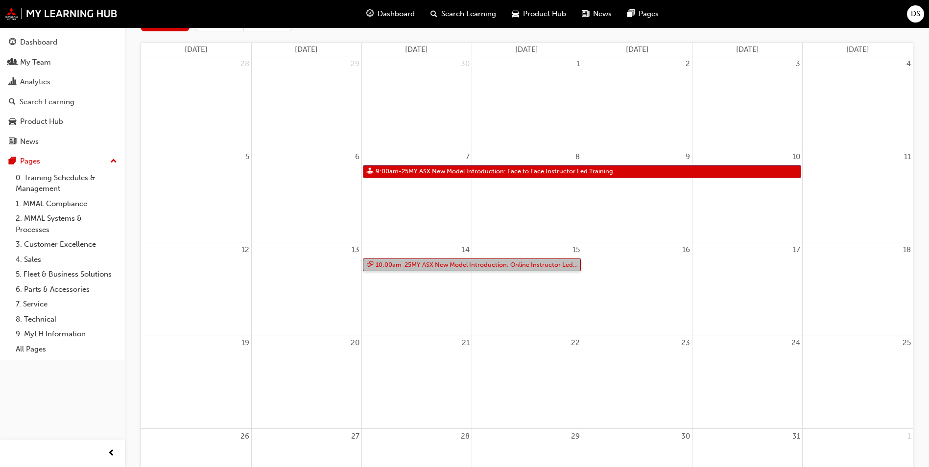
click at [441, 265] on link "10:00am - 25MY ASX New Model Introduction: Online Instructor Led Training" at bounding box center [472, 264] width 218 height 13
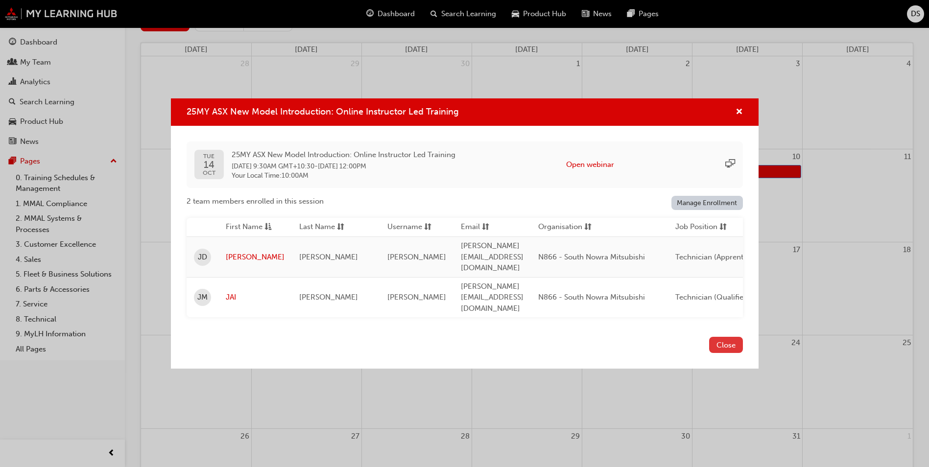
click at [726, 337] on button "Close" at bounding box center [726, 345] width 34 height 16
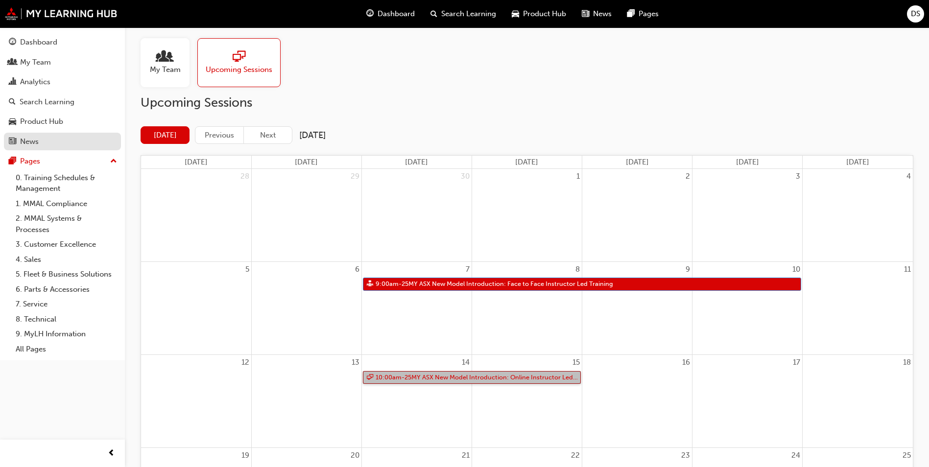
scroll to position [0, 0]
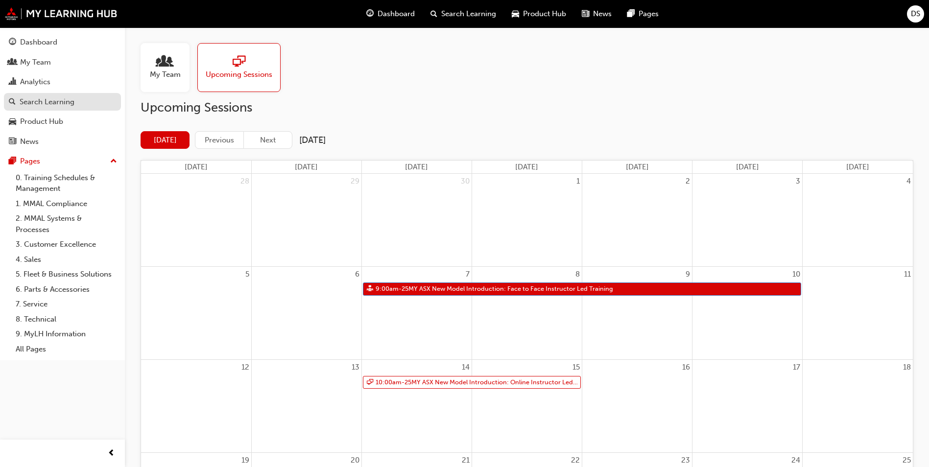
click at [44, 100] on div "Search Learning" at bounding box center [47, 101] width 55 height 11
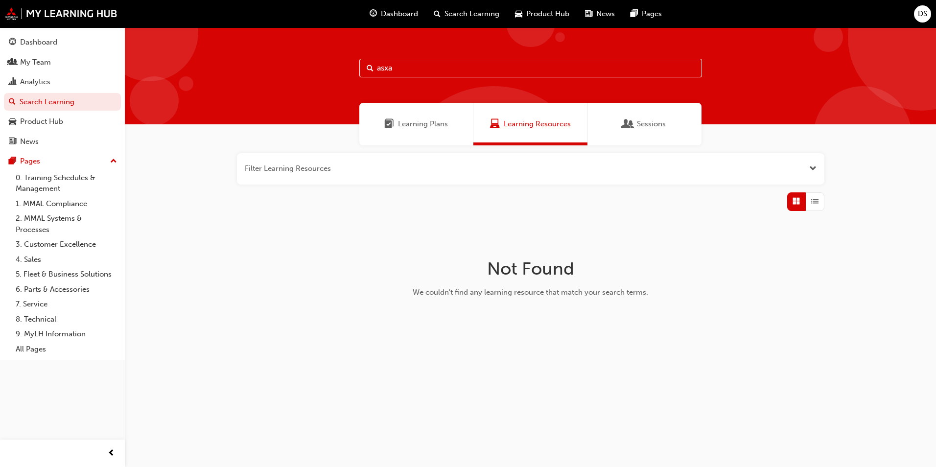
type input "asx"
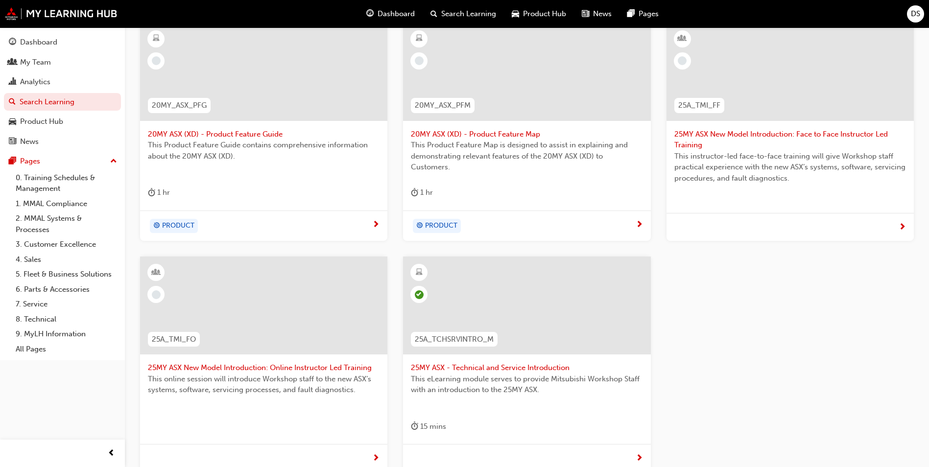
scroll to position [206, 0]
click at [282, 364] on span "25MY ASX New Model Introduction: Online Instructor Led Training" at bounding box center [264, 365] width 232 height 11
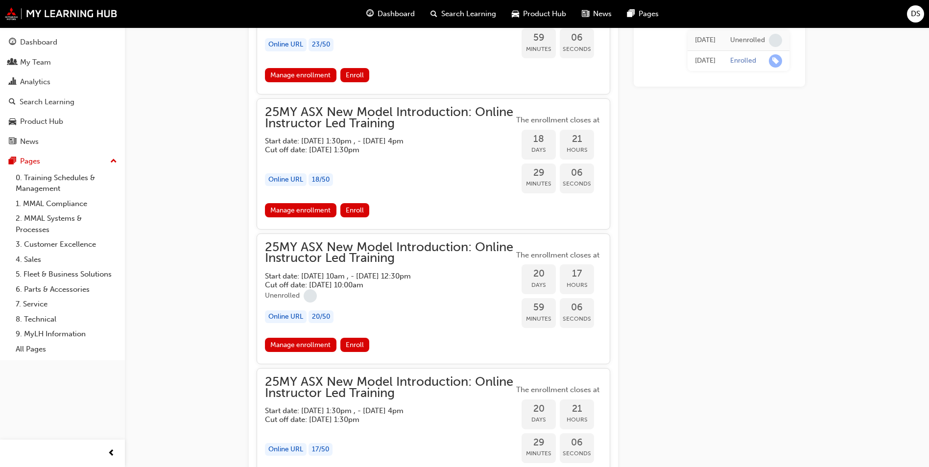
scroll to position [796, 0]
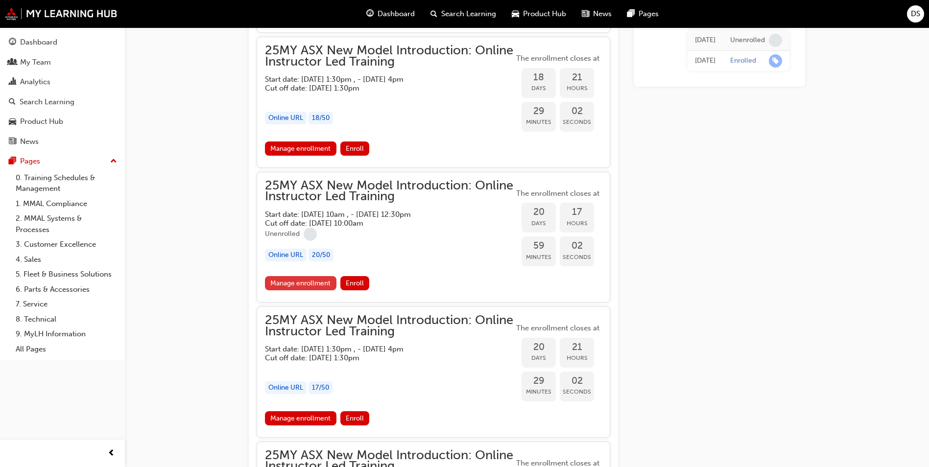
click at [301, 282] on link "Manage enrollment" at bounding box center [300, 283] width 71 height 14
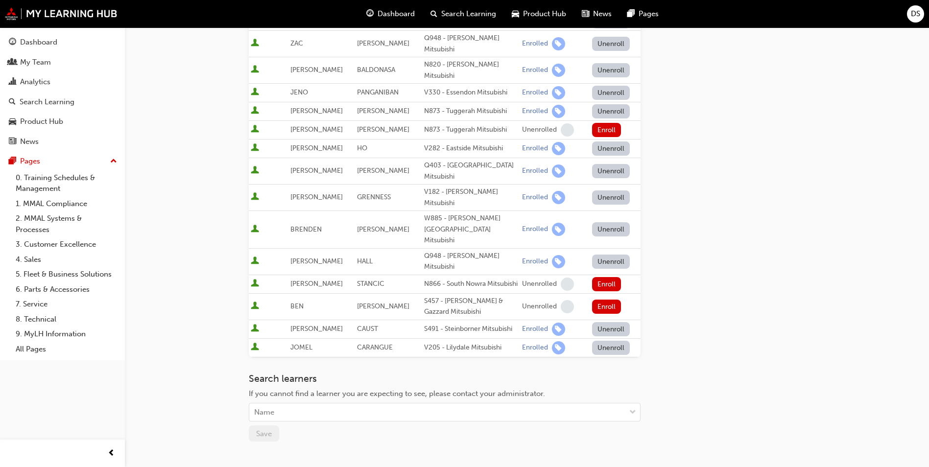
scroll to position [380, 0]
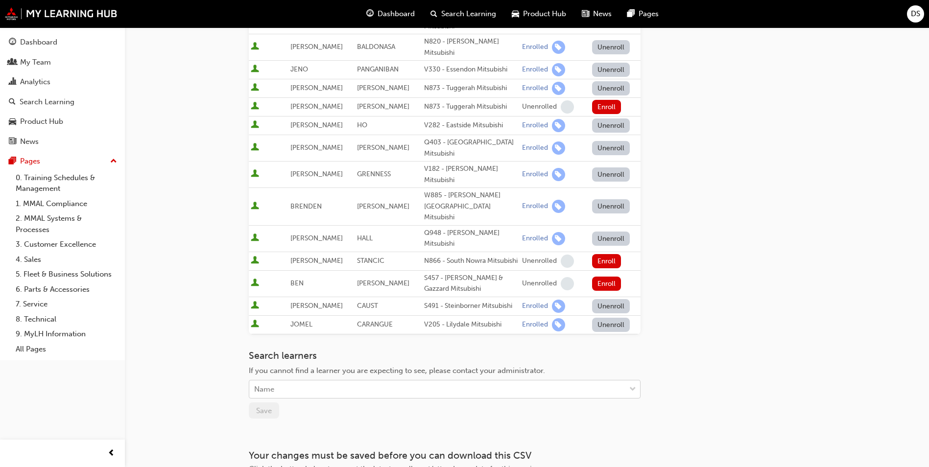
click at [305, 381] on div "Name" at bounding box center [437, 389] width 376 height 17
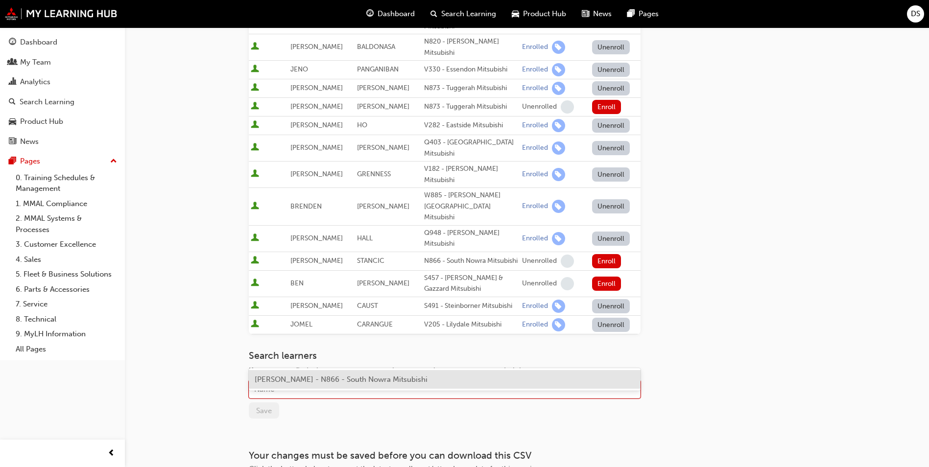
click at [312, 382] on span "[PERSON_NAME] - N866 - South Nowra Mitsubishi" at bounding box center [341, 379] width 173 height 9
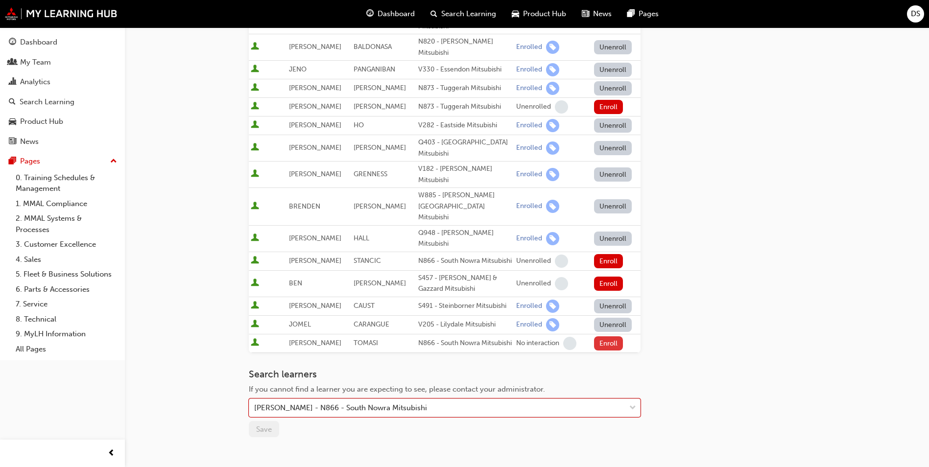
click at [605, 336] on button "Enroll" at bounding box center [608, 343] width 29 height 14
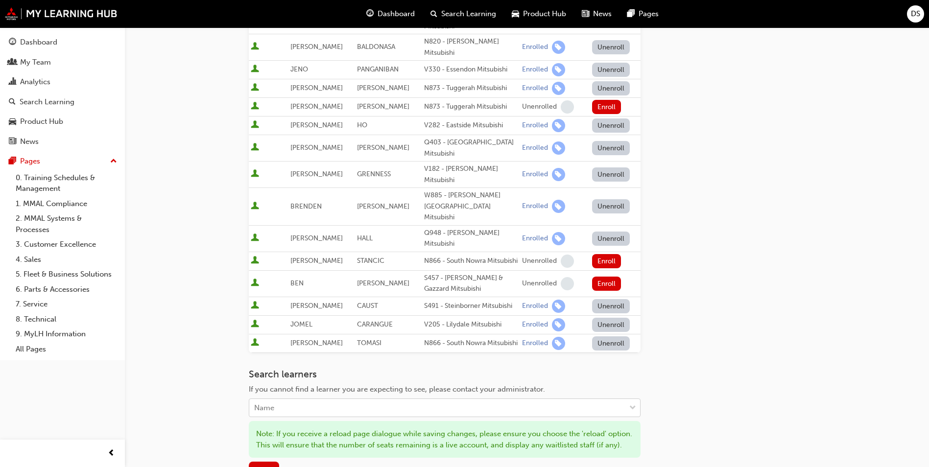
click at [621, 399] on div "Name" at bounding box center [437, 407] width 376 height 17
type input "ben"
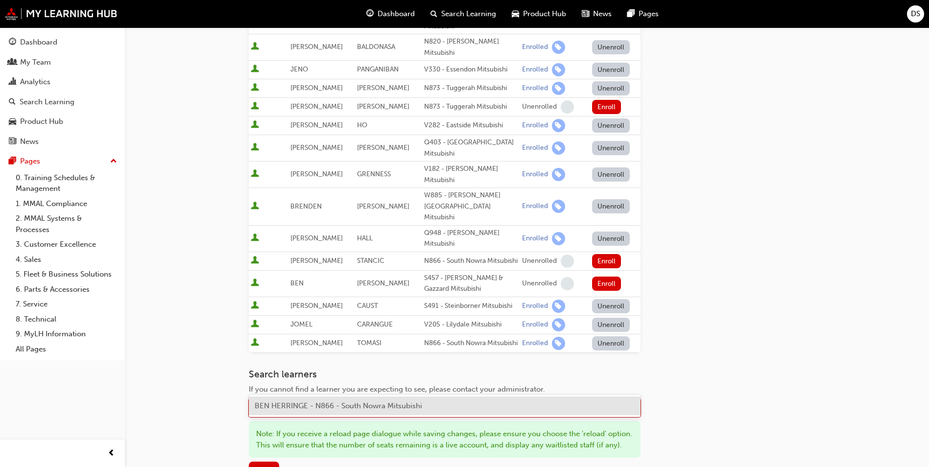
click at [325, 411] on div "BEN HERRINGE - N866 - South Nowra Mitsubishi" at bounding box center [445, 406] width 392 height 19
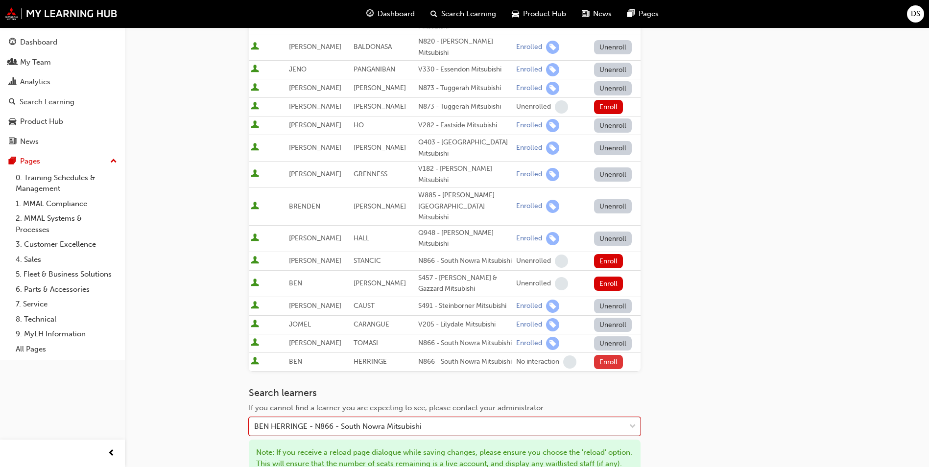
click at [605, 355] on button "Enroll" at bounding box center [608, 362] width 29 height 14
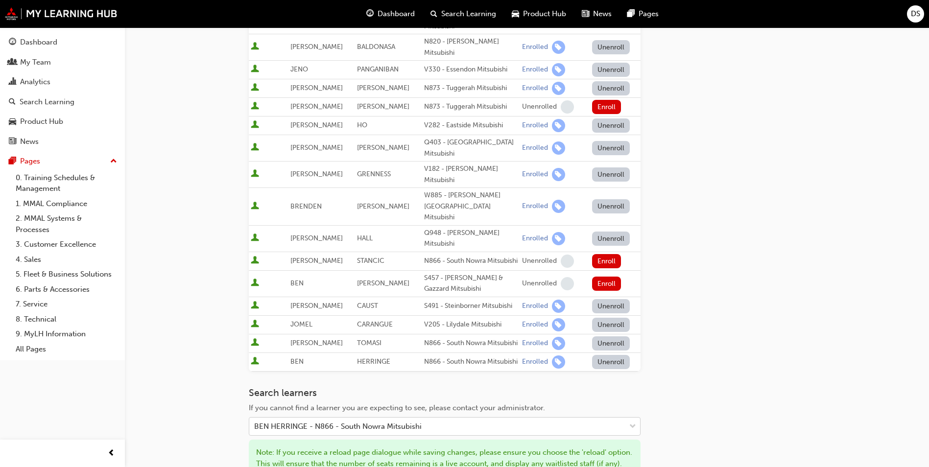
click at [622, 418] on div "BEN HERRINGE - N866 - South Nowra Mitsubishi" at bounding box center [437, 426] width 376 height 17
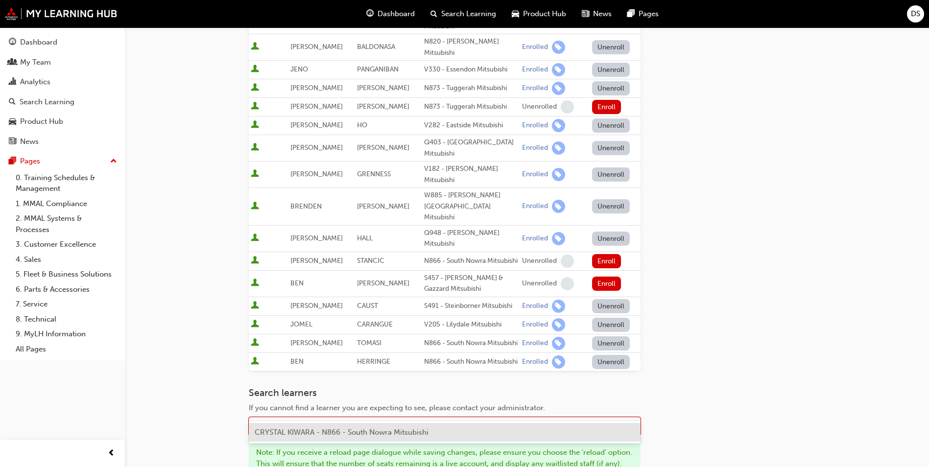
type input "crystal"
click at [341, 431] on span "CRYSTAL KIWARA - N866 - South Nowra Mitsubishi" at bounding box center [342, 432] width 174 height 9
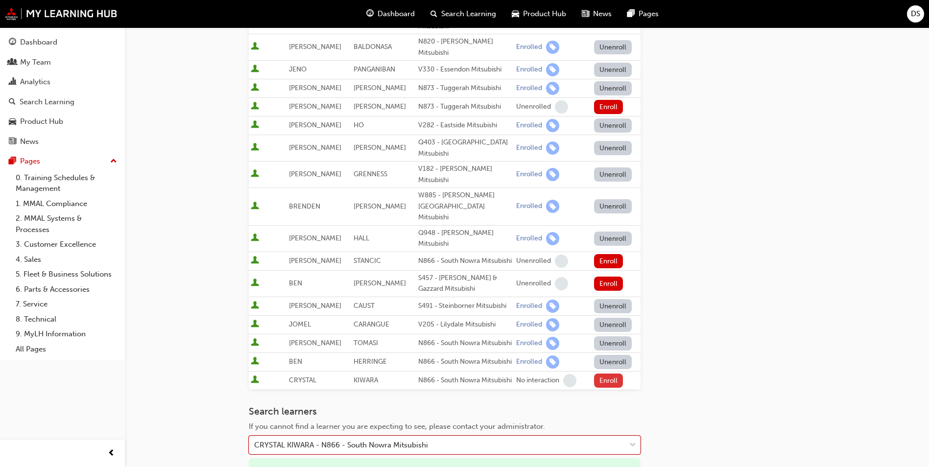
click at [599, 374] on button "Enroll" at bounding box center [608, 381] width 29 height 14
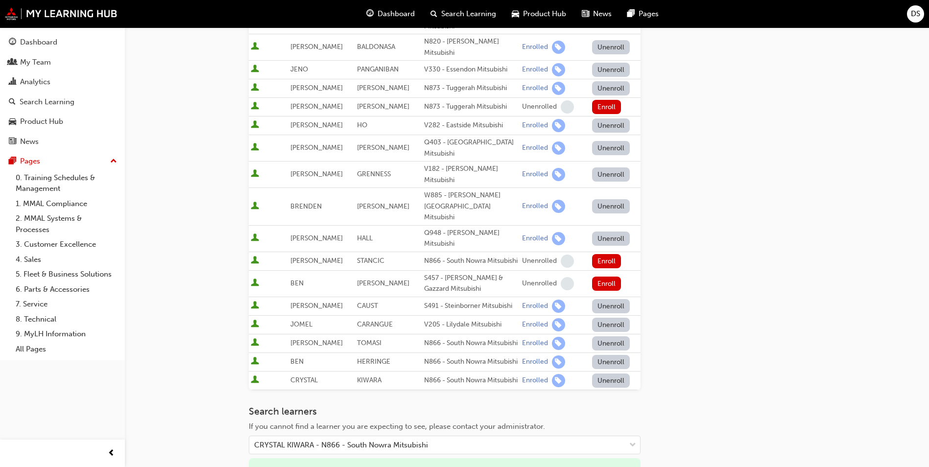
scroll to position [560, 0]
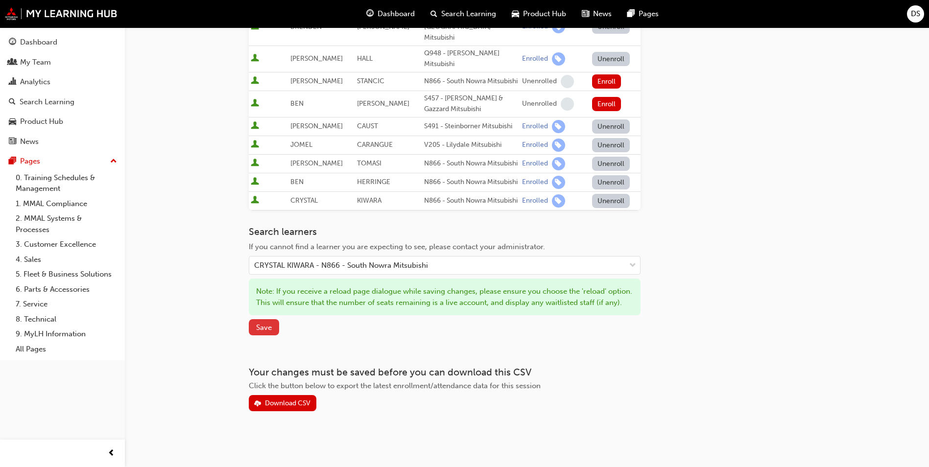
click at [256, 329] on button "Save" at bounding box center [264, 327] width 30 height 16
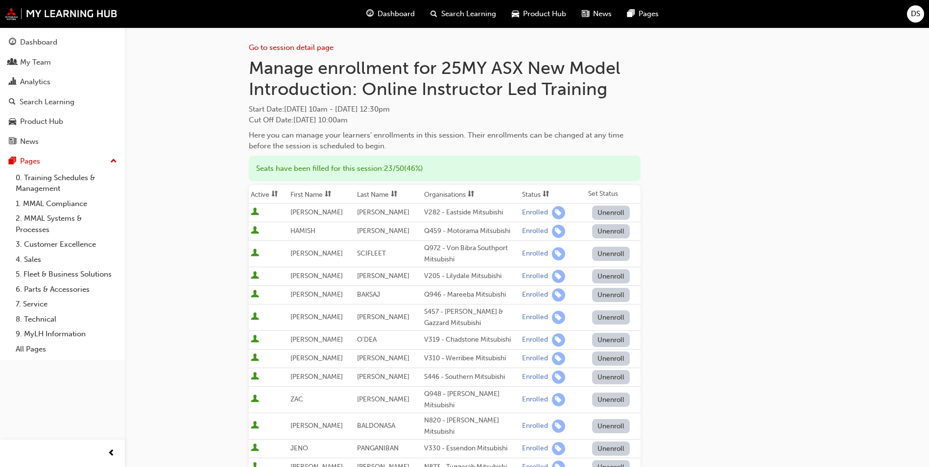
scroll to position [0, 0]
click at [31, 101] on div "Search Learning" at bounding box center [47, 101] width 55 height 11
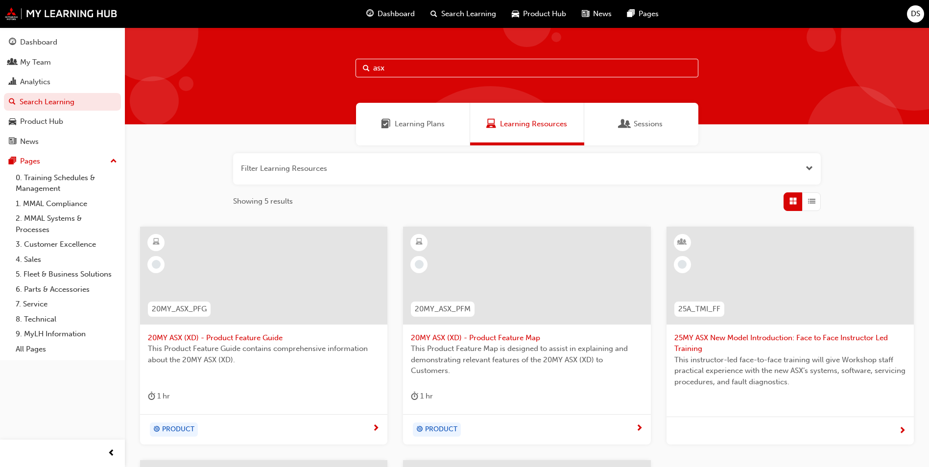
click at [638, 122] on span "Sessions" at bounding box center [648, 123] width 29 height 11
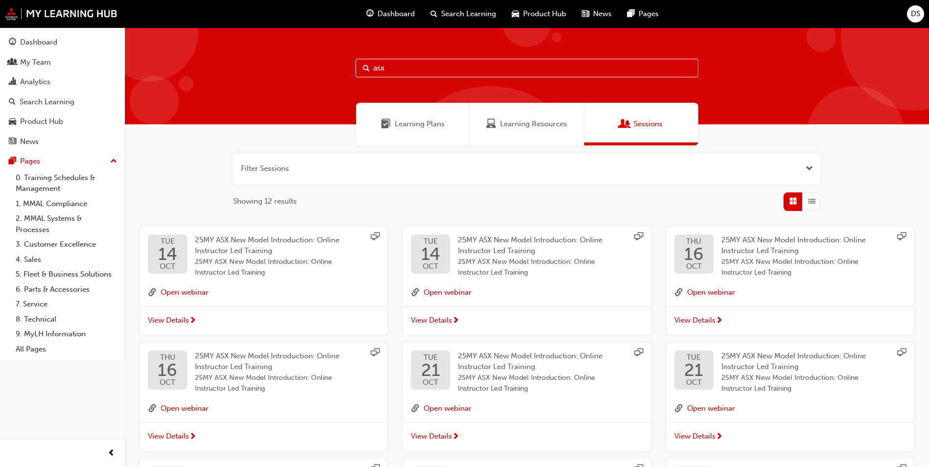
click at [418, 124] on span "Learning Plans" at bounding box center [420, 123] width 50 height 11
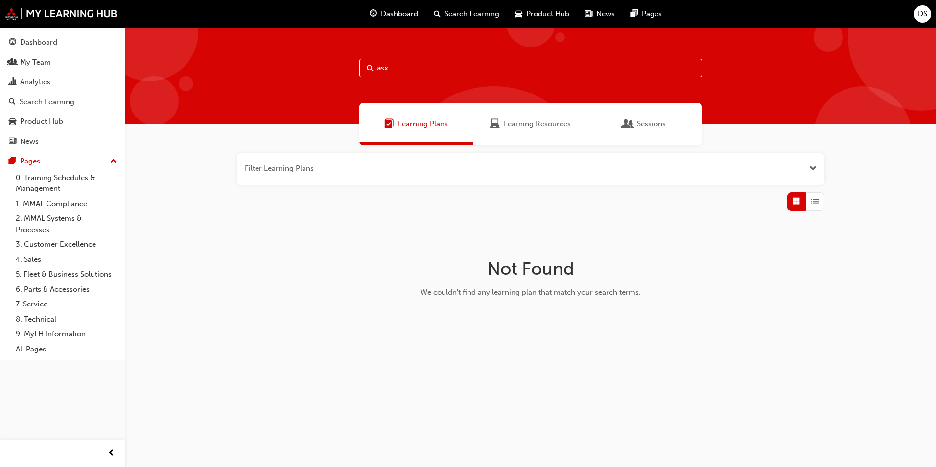
click at [646, 125] on span "Sessions" at bounding box center [651, 123] width 29 height 11
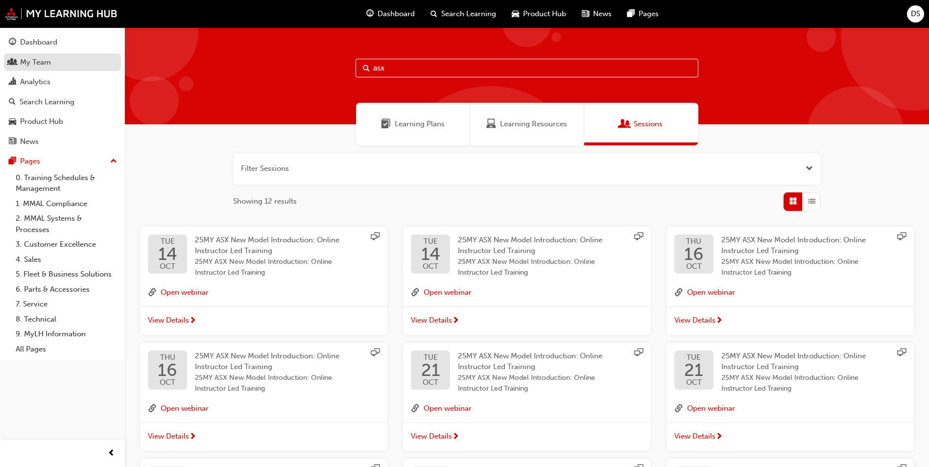
click at [51, 60] on div "My Team" at bounding box center [62, 62] width 107 height 12
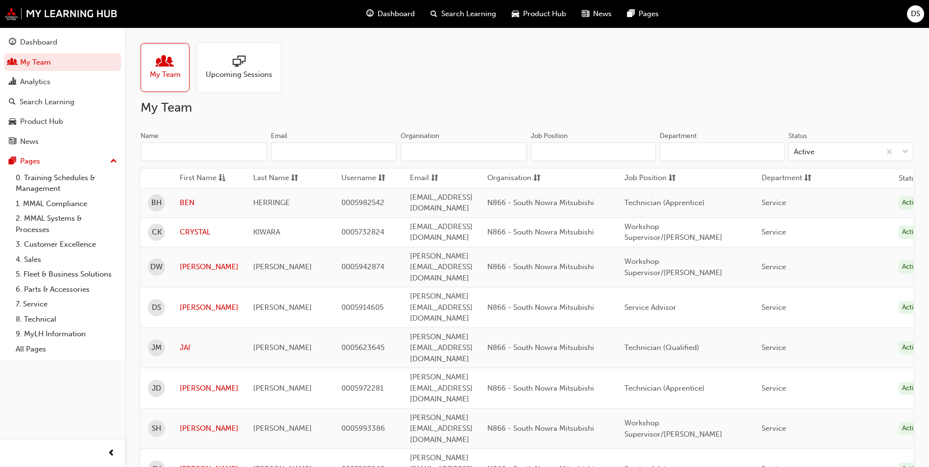
click at [224, 66] on div at bounding box center [239, 62] width 67 height 14
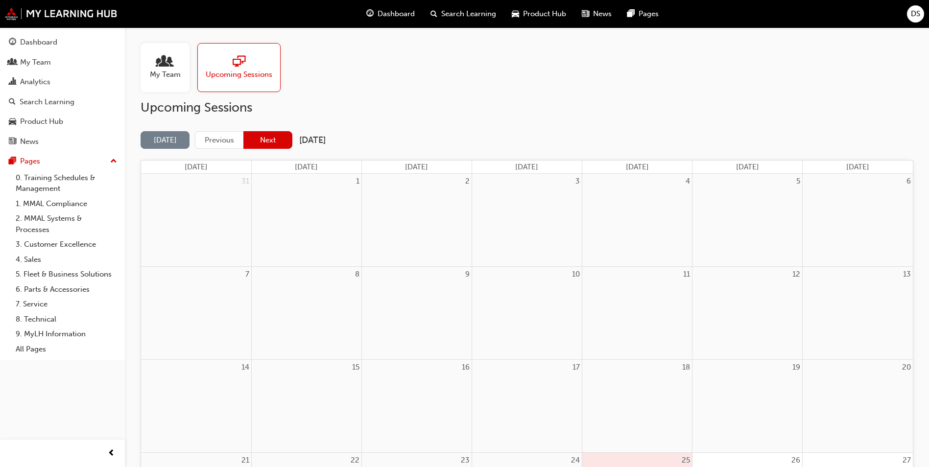
click at [276, 139] on button "Next" at bounding box center [267, 140] width 49 height 18
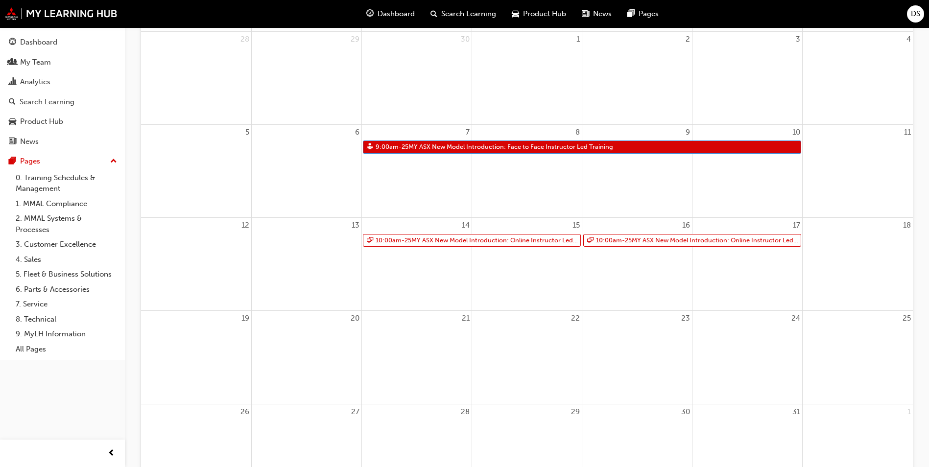
scroll to position [147, 0]
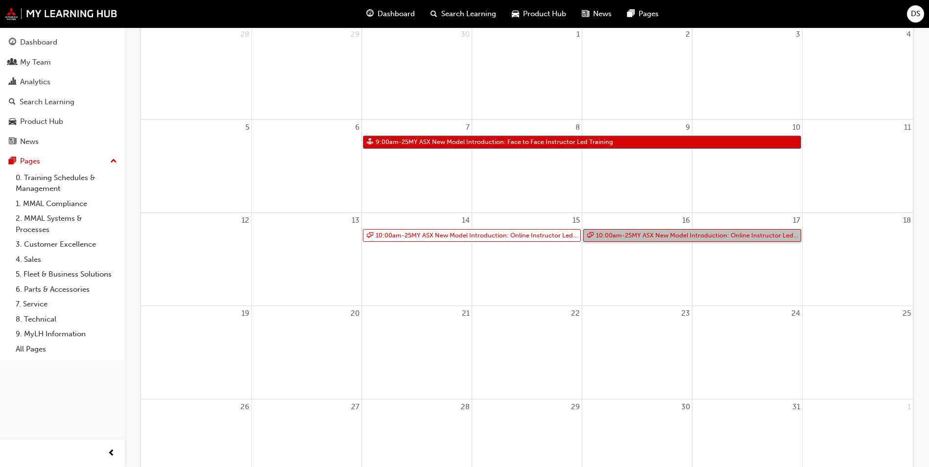
click at [751, 237] on link "10:00am - 25MY ASX New Model Introduction: Online Instructor Led Training" at bounding box center [692, 235] width 218 height 13
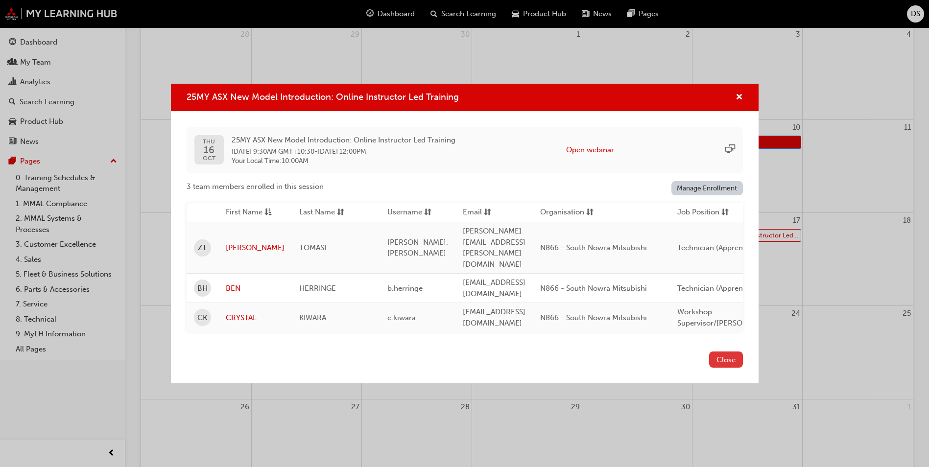
click at [720, 352] on button "Close" at bounding box center [726, 360] width 34 height 16
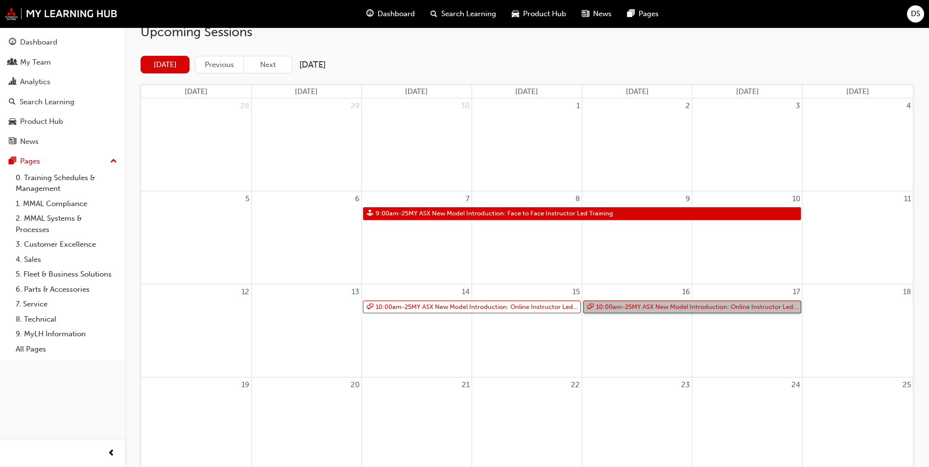
scroll to position [0, 0]
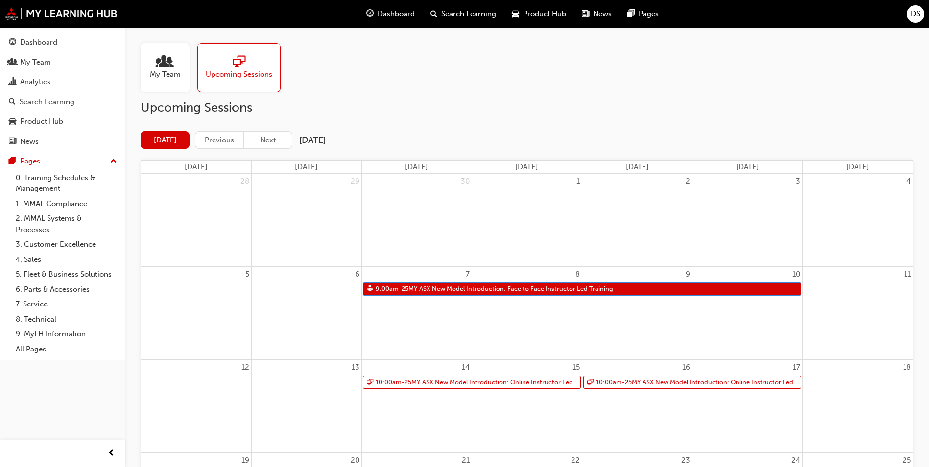
click at [922, 11] on div "DS" at bounding box center [915, 13] width 17 height 17
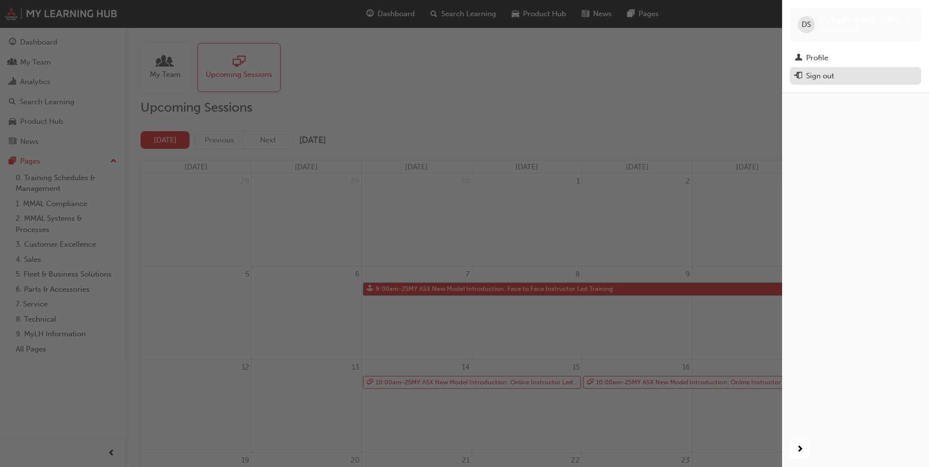
click at [852, 75] on div "Sign out" at bounding box center [855, 76] width 121 height 12
